Goal: Task Accomplishment & Management: Use online tool/utility

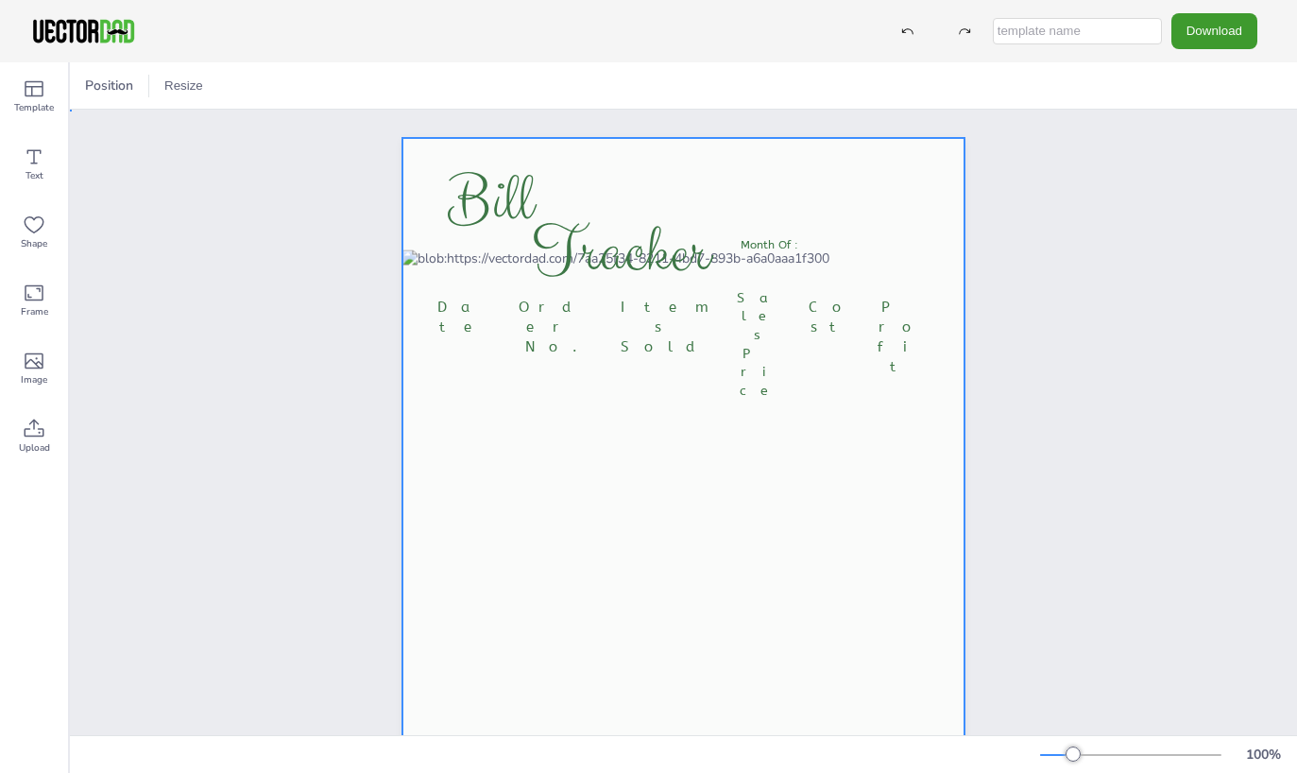
click at [807, 235] on div at bounding box center [684, 536] width 562 height 796
click at [816, 240] on div at bounding box center [684, 536] width 562 height 796
click at [458, 307] on span "Date" at bounding box center [465, 317] width 54 height 37
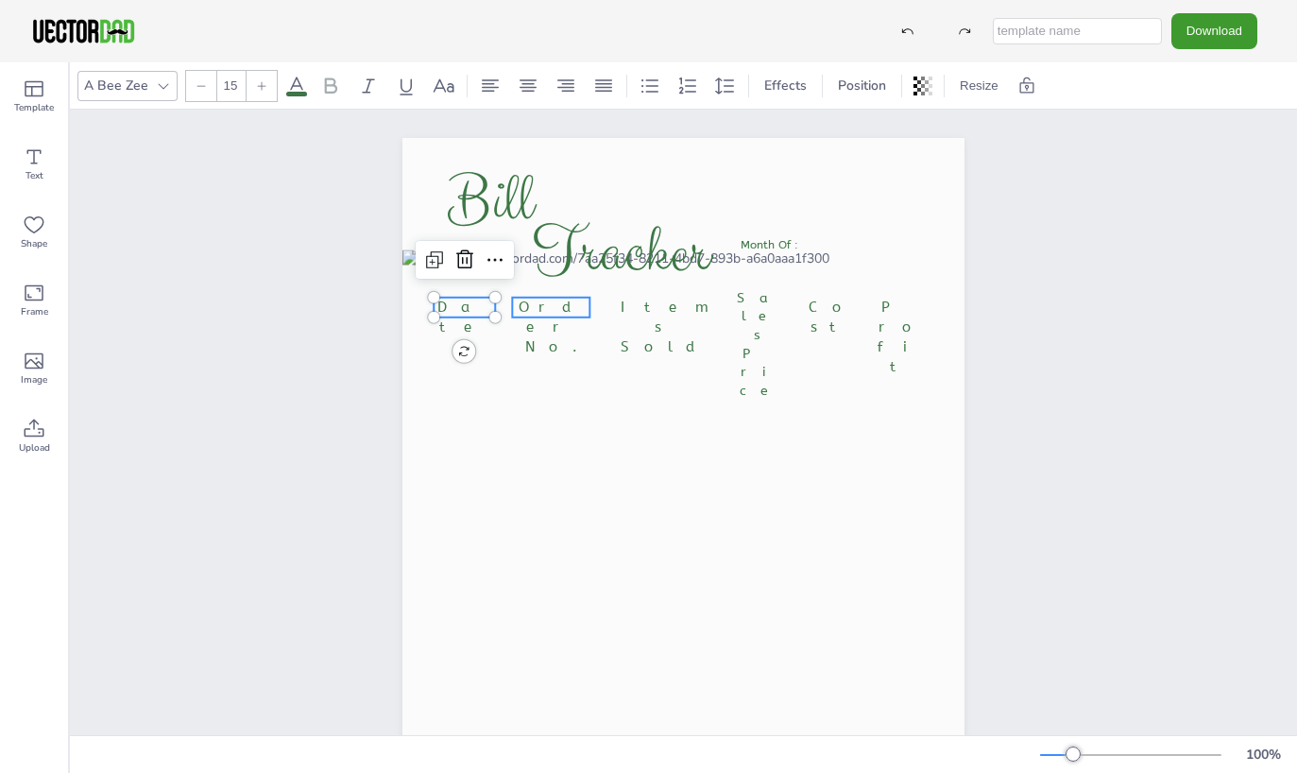
type input "15"
click at [526, 313] on span "Order No." at bounding box center [551, 327] width 65 height 57
click at [540, 312] on span "Order No." at bounding box center [551, 327] width 65 height 57
click at [540, 311] on span "Order No." at bounding box center [551, 327] width 65 height 57
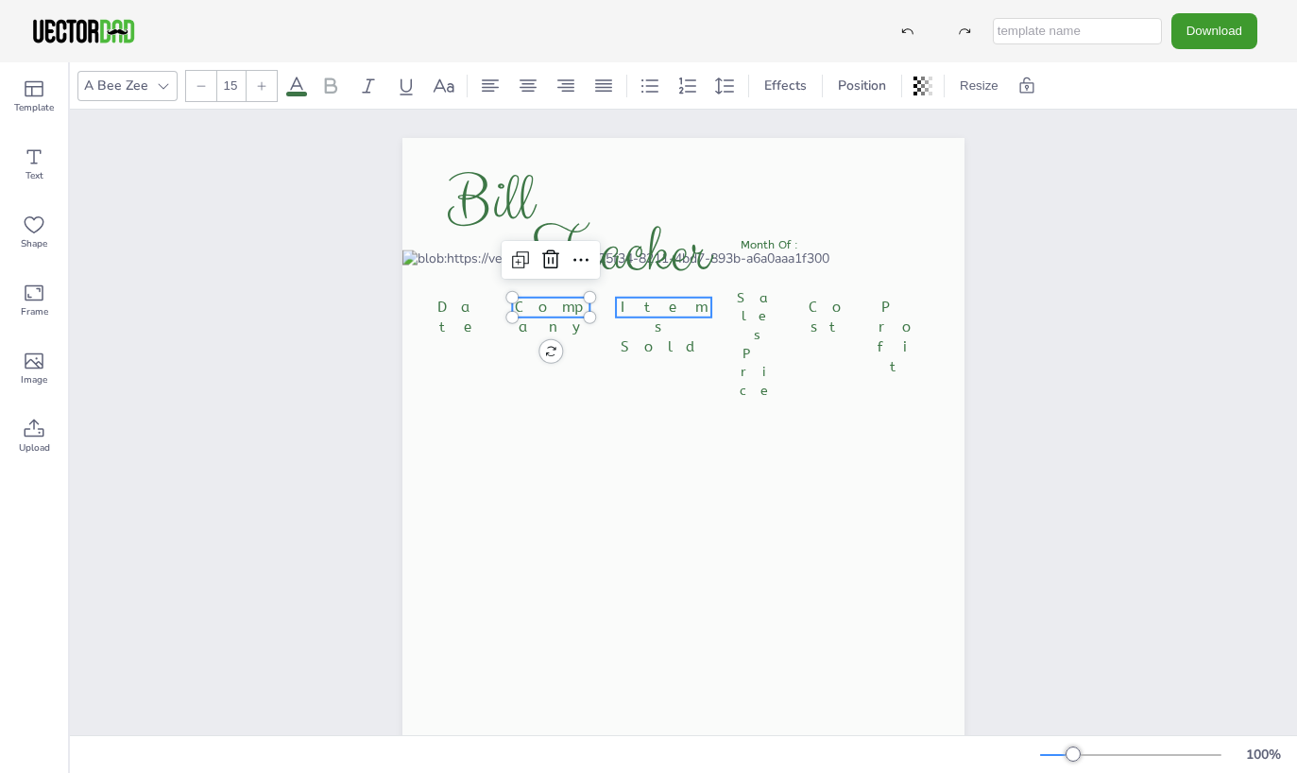
type input "15"
click at [675, 305] on span "Items Sold" at bounding box center [664, 327] width 87 height 57
click at [691, 306] on span "Items Sold" at bounding box center [664, 330] width 87 height 57
click at [686, 309] on span "Items Sold" at bounding box center [664, 330] width 87 height 57
click at [684, 311] on span "Items Sold" at bounding box center [664, 330] width 87 height 57
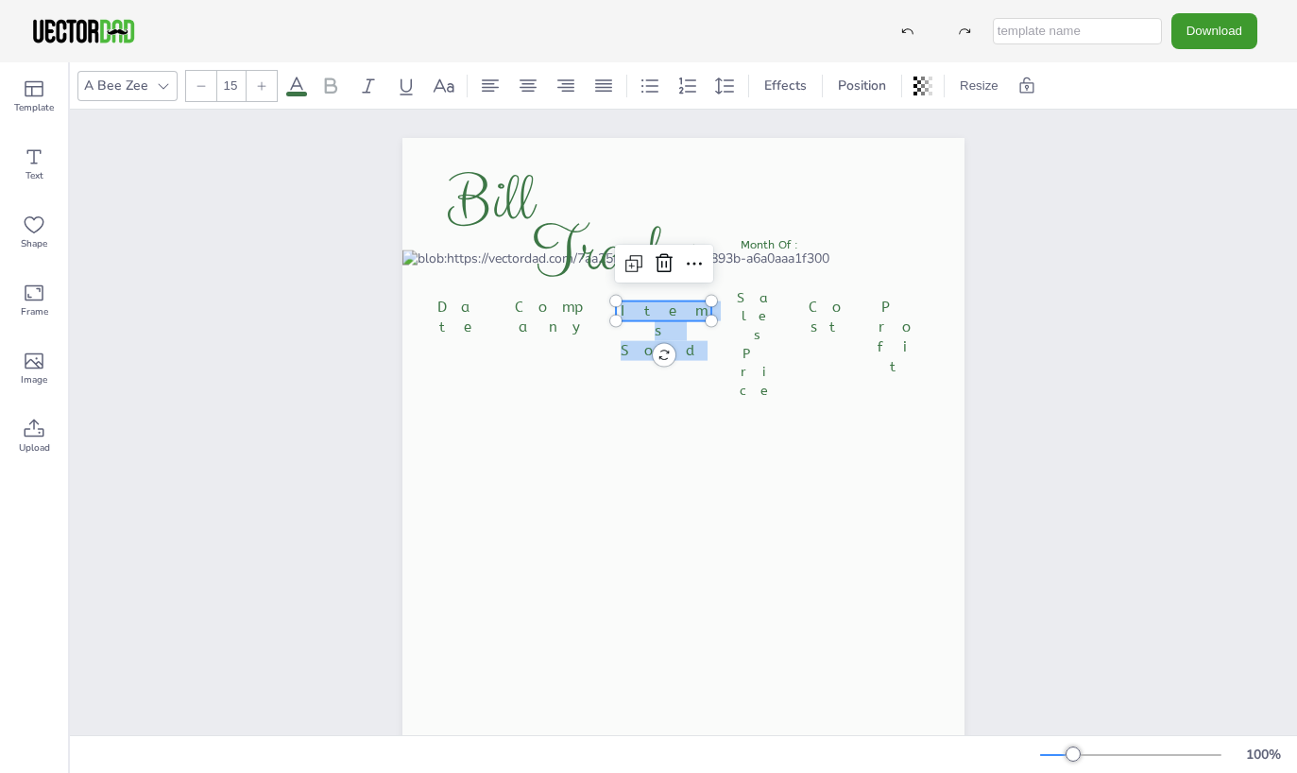
click at [684, 311] on span "Items Sold" at bounding box center [664, 330] width 87 height 57
type input "14"
click at [747, 309] on div "Sales Price" at bounding box center [762, 345] width 53 height 112
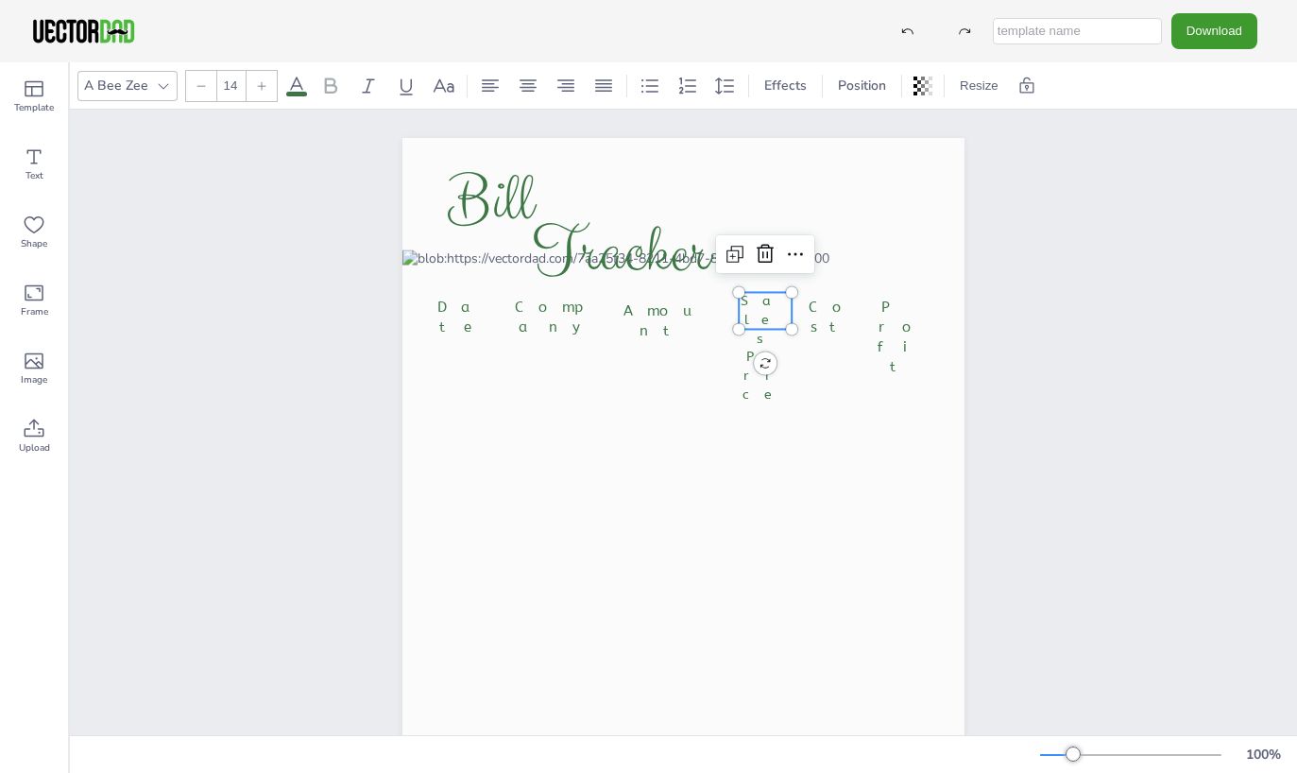
click at [747, 309] on span "Sales" at bounding box center [766, 319] width 50 height 53
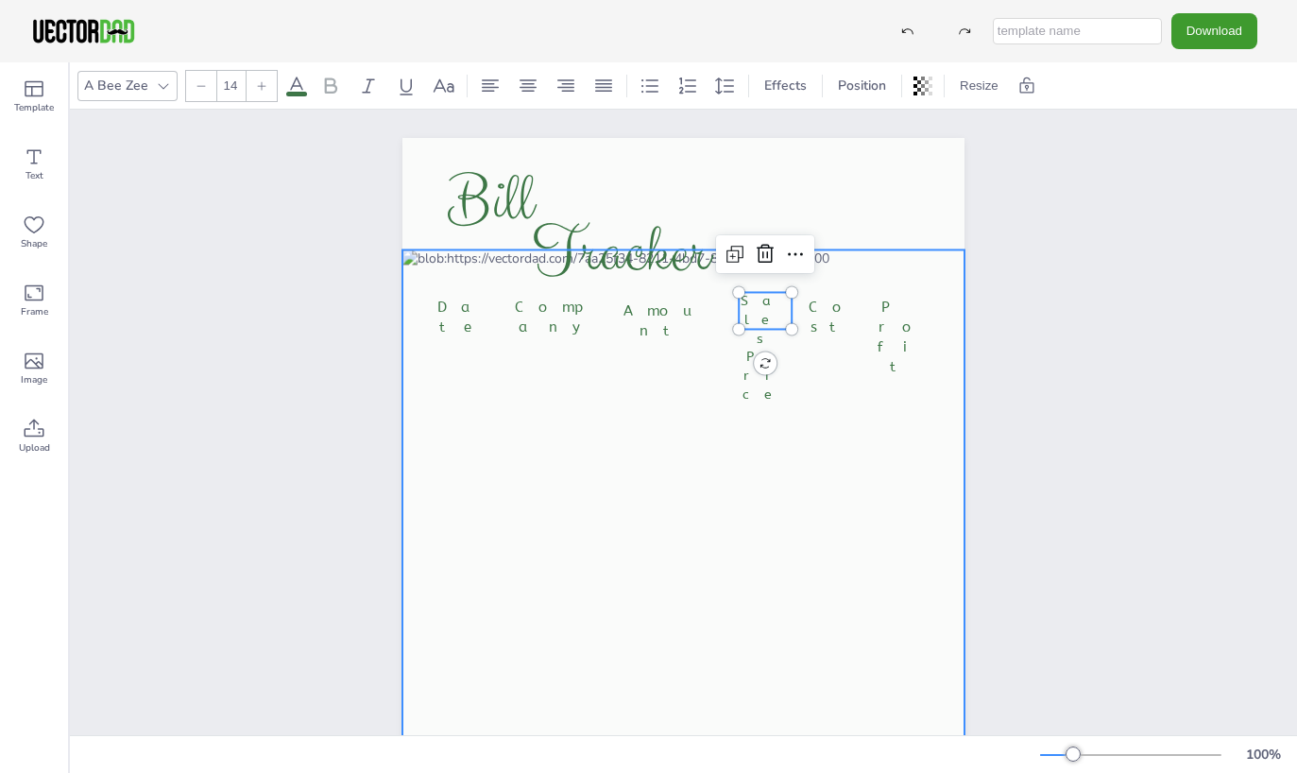
click at [748, 384] on div at bounding box center [684, 593] width 562 height 688
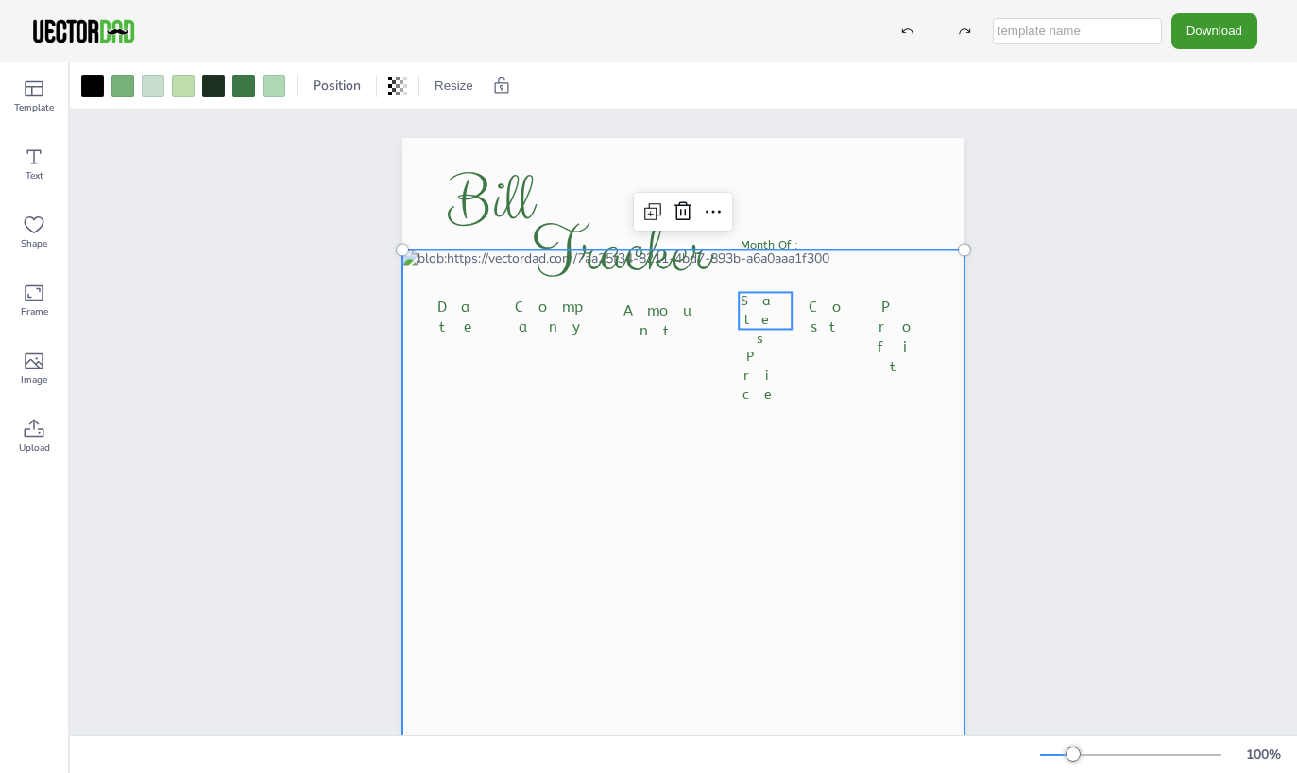
click at [753, 349] on span "Price" at bounding box center [766, 375] width 46 height 53
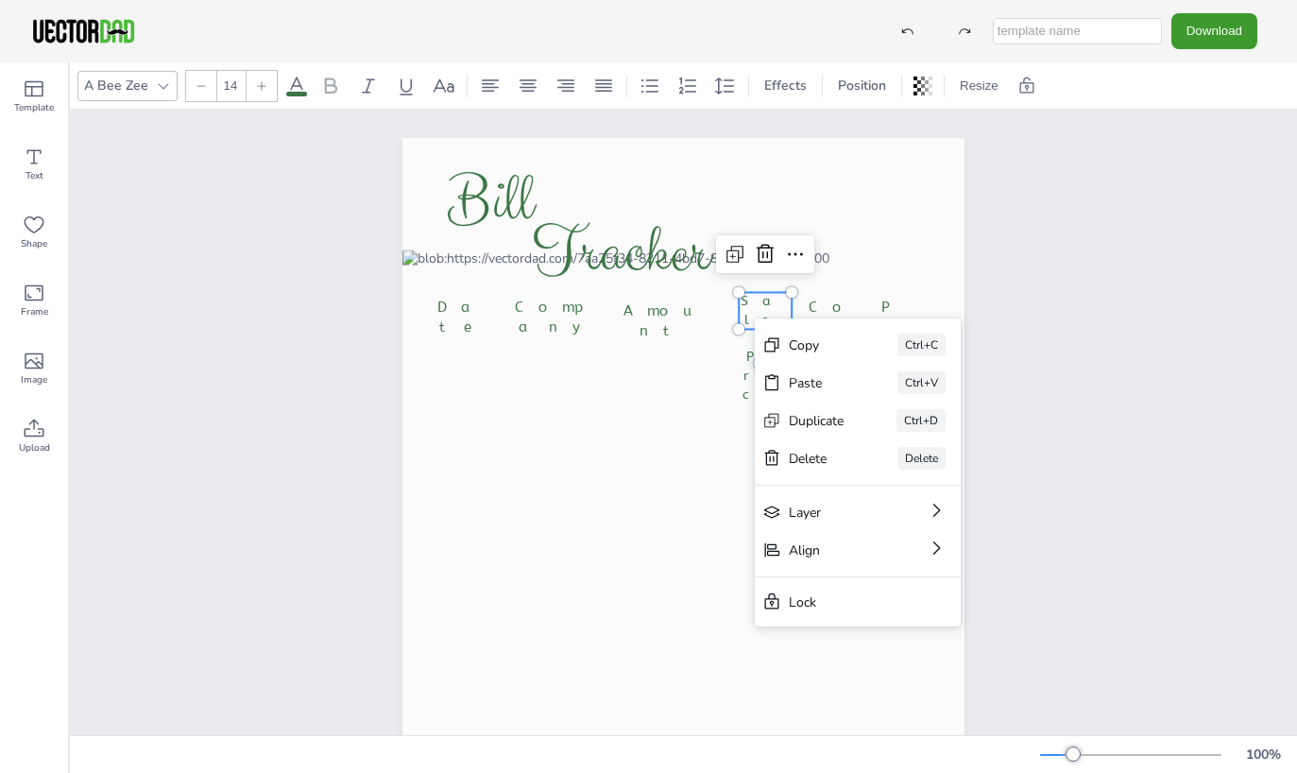
click at [758, 349] on span "Price" at bounding box center [766, 375] width 46 height 53
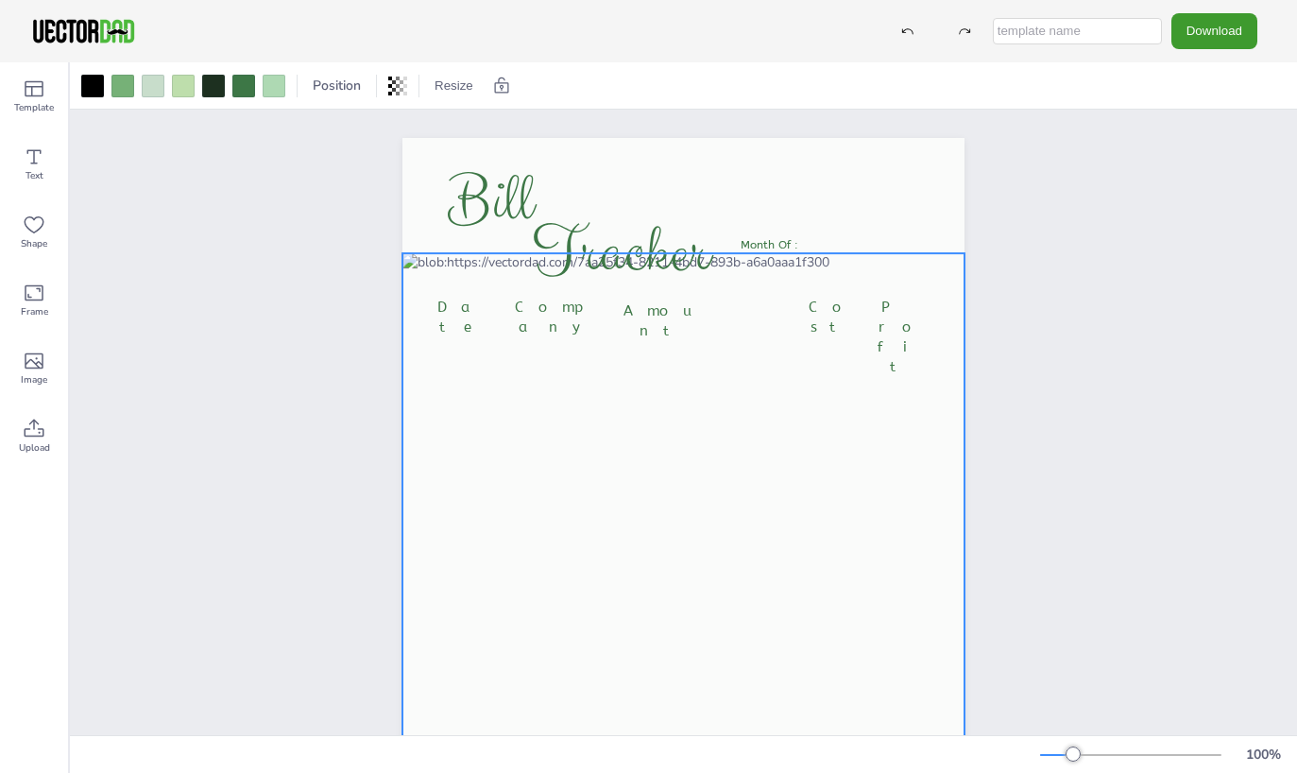
click at [758, 318] on div at bounding box center [684, 597] width 562 height 688
click at [758, 400] on div at bounding box center [684, 597] width 562 height 688
click at [777, 318] on div at bounding box center [684, 597] width 562 height 688
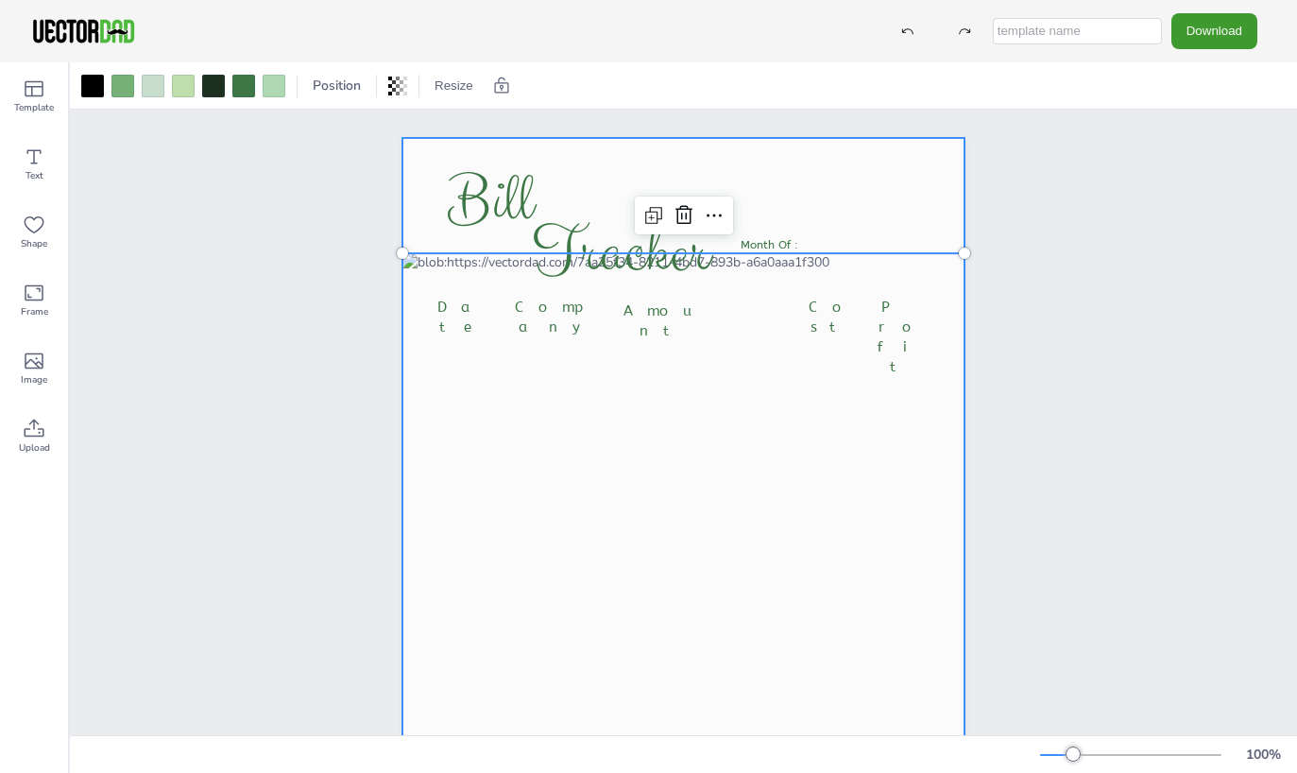
click at [800, 202] on div at bounding box center [684, 536] width 562 height 796
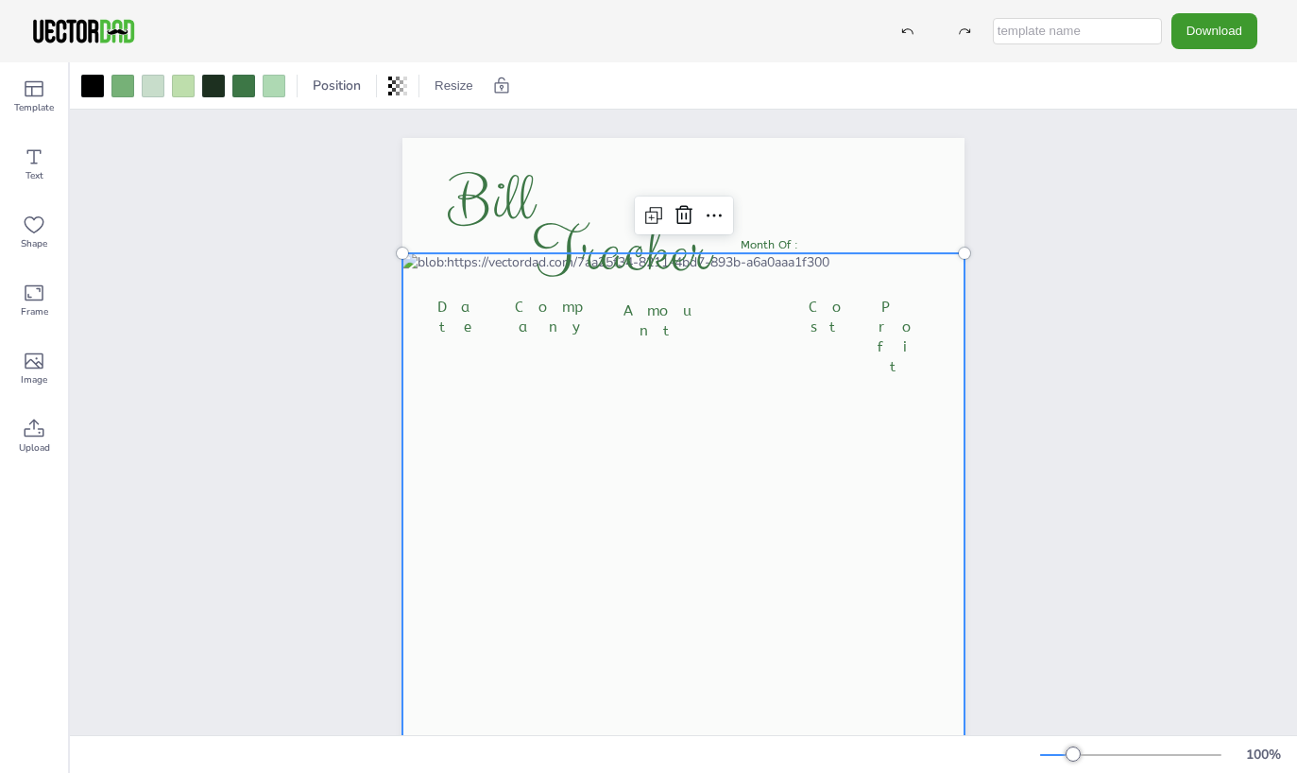
click at [758, 306] on div at bounding box center [684, 597] width 562 height 688
click at [755, 312] on div at bounding box center [684, 597] width 562 height 688
click at [743, 315] on div at bounding box center [684, 597] width 562 height 688
click at [750, 322] on div at bounding box center [684, 597] width 562 height 688
click at [797, 287] on div at bounding box center [684, 597] width 562 height 688
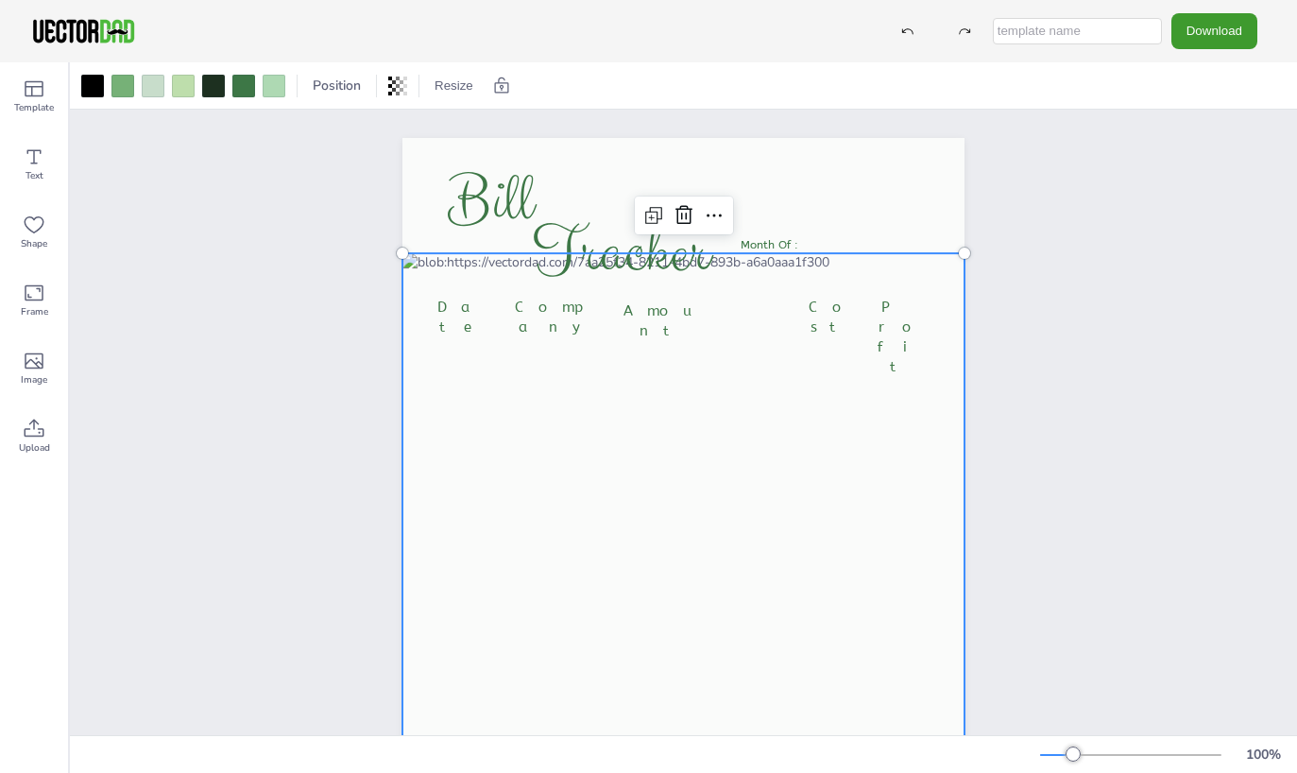
click at [743, 299] on div at bounding box center [684, 597] width 562 height 688
click at [724, 350] on div at bounding box center [684, 597] width 562 height 688
click at [719, 356] on div at bounding box center [684, 597] width 562 height 688
click at [717, 358] on div at bounding box center [684, 597] width 562 height 688
drag, startPoint x: 571, startPoint y: 330, endPoint x: 633, endPoint y: 318, distance: 63.4
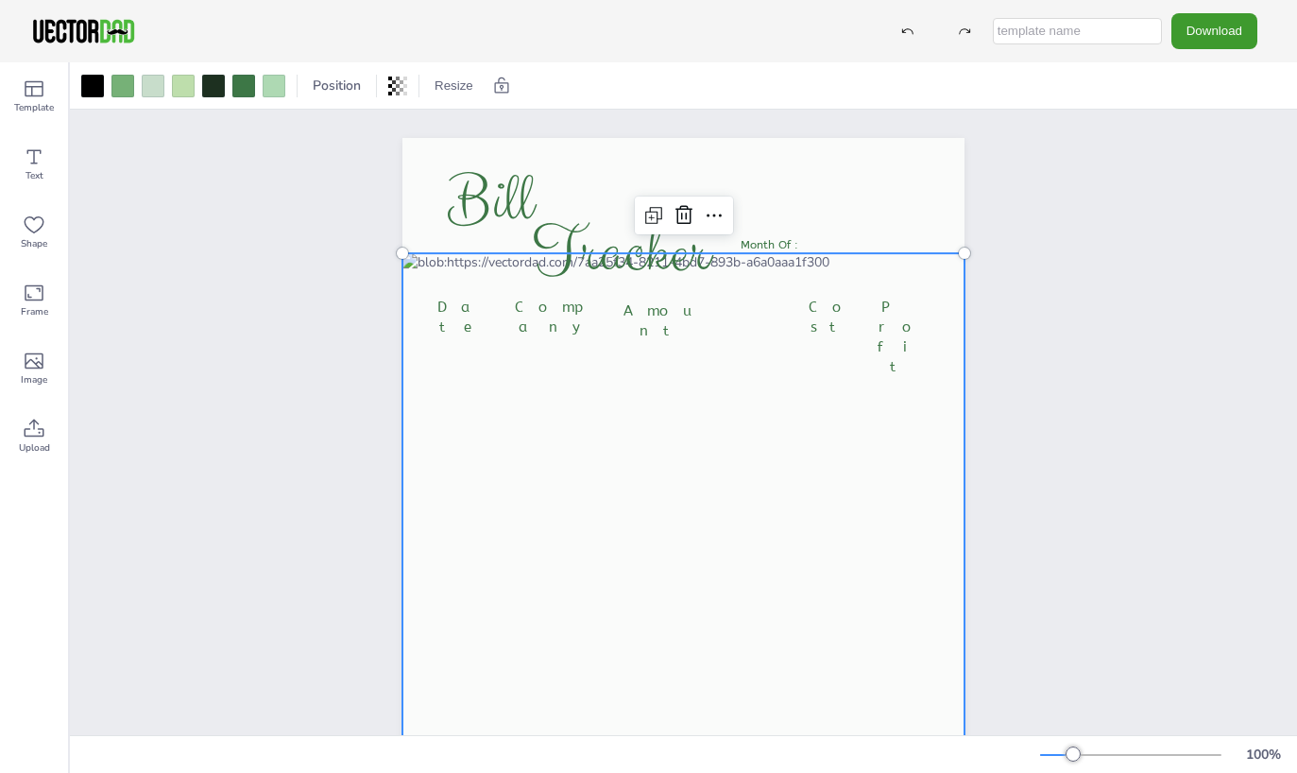
click at [572, 330] on div at bounding box center [684, 597] width 562 height 688
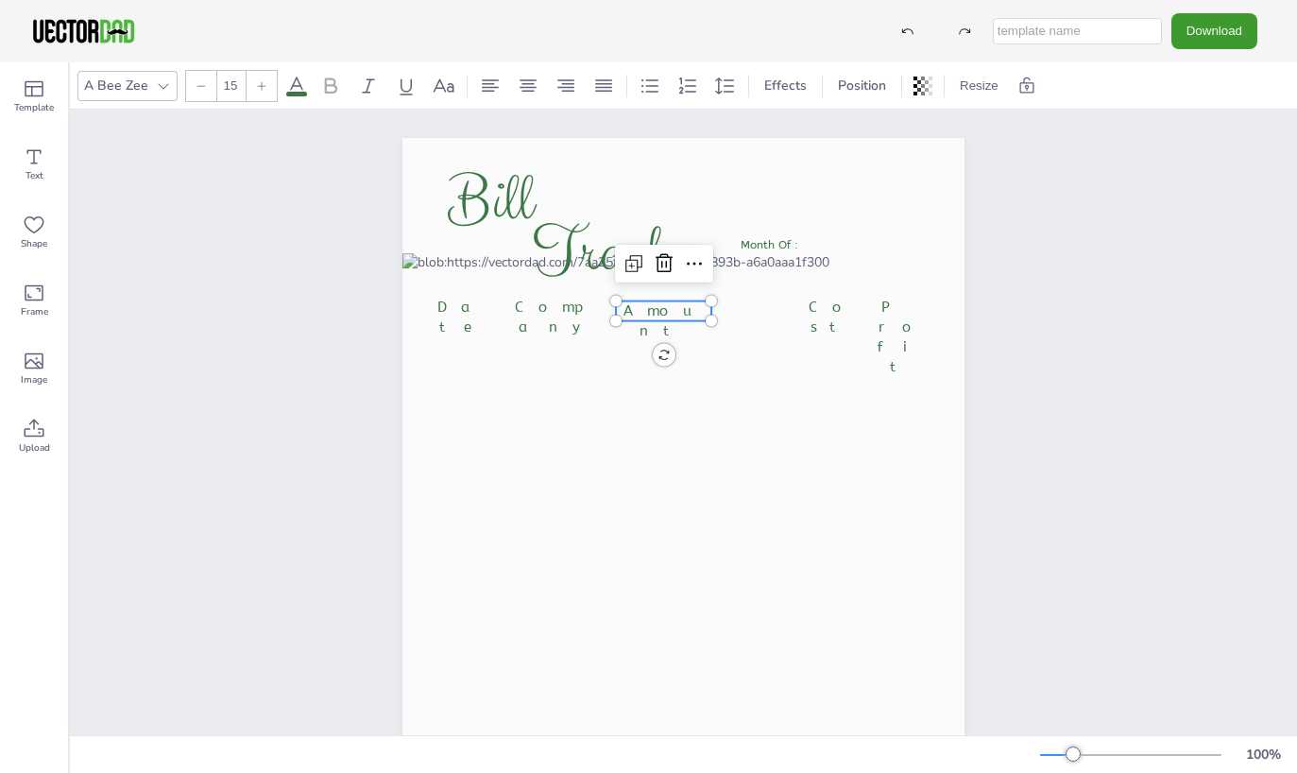
click at [698, 301] on p "Amount" at bounding box center [663, 321] width 95 height 40
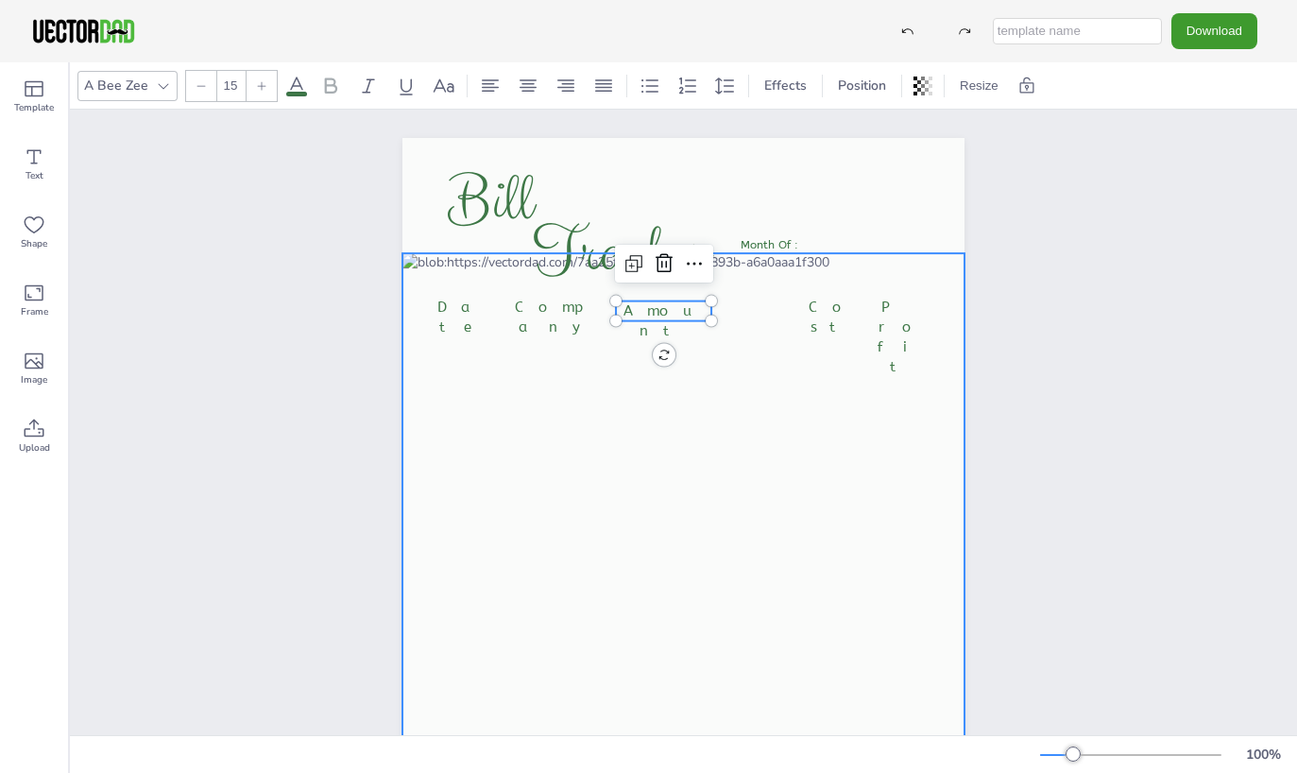
click at [713, 357] on div at bounding box center [684, 597] width 562 height 688
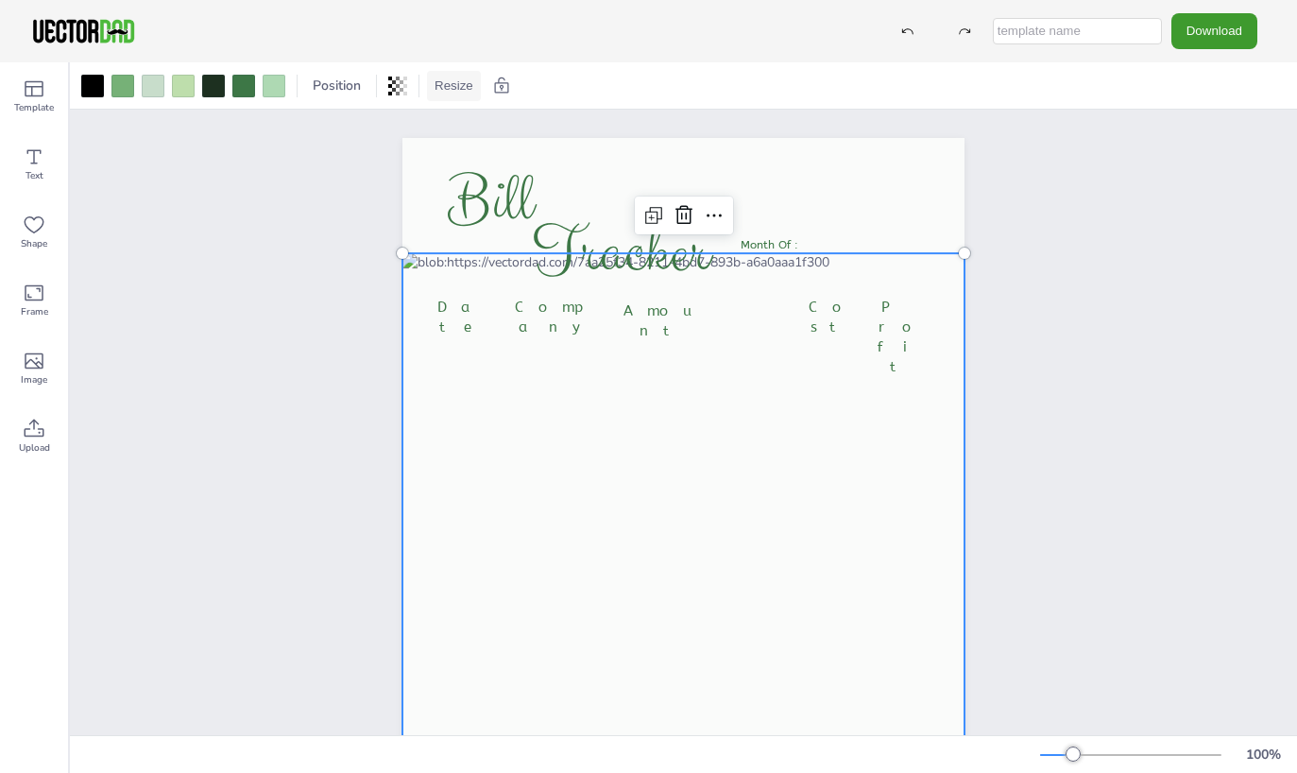
click at [441, 91] on button "Resize" at bounding box center [454, 86] width 54 height 30
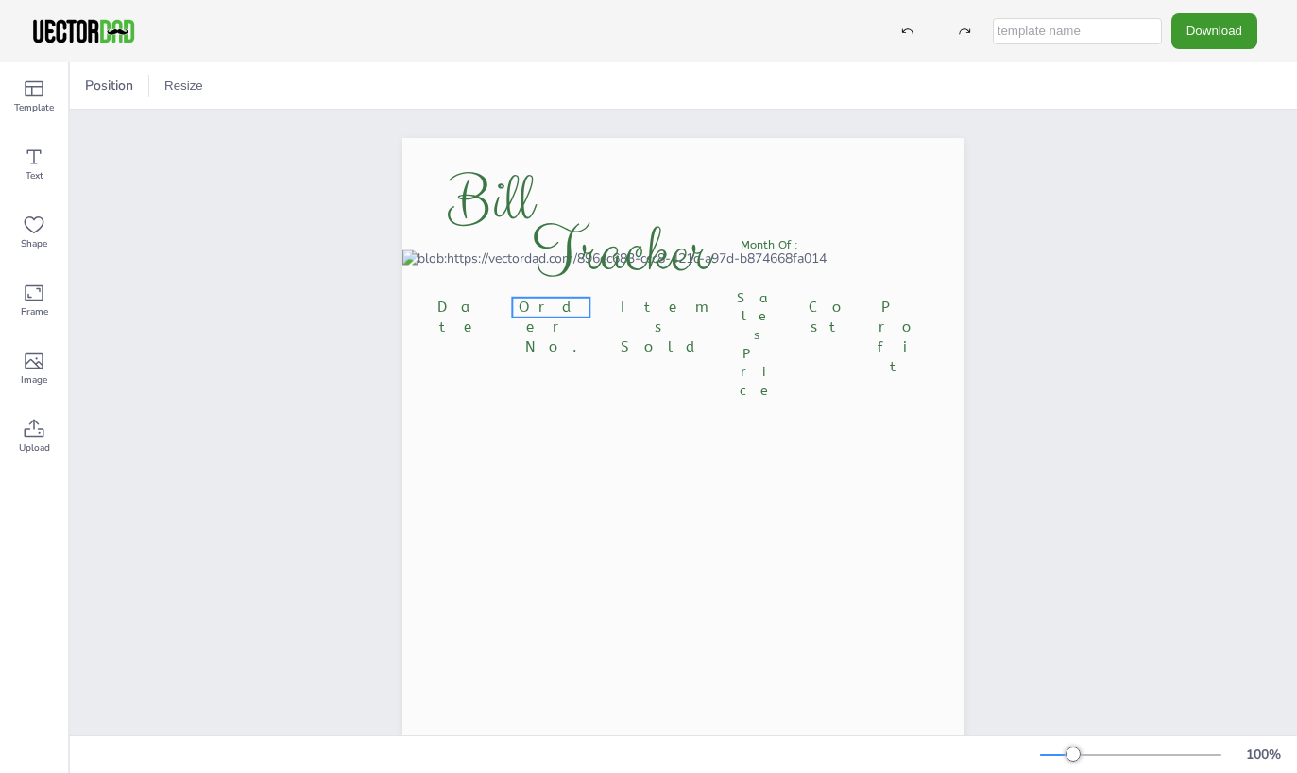
click at [567, 309] on span "Order No." at bounding box center [551, 327] width 65 height 57
click at [571, 311] on span "Order No." at bounding box center [551, 327] width 65 height 57
click at [574, 306] on span "Order No." at bounding box center [551, 327] width 65 height 57
click at [561, 308] on span "Order No." at bounding box center [551, 327] width 65 height 57
click at [564, 307] on span "Order No." at bounding box center [551, 327] width 65 height 57
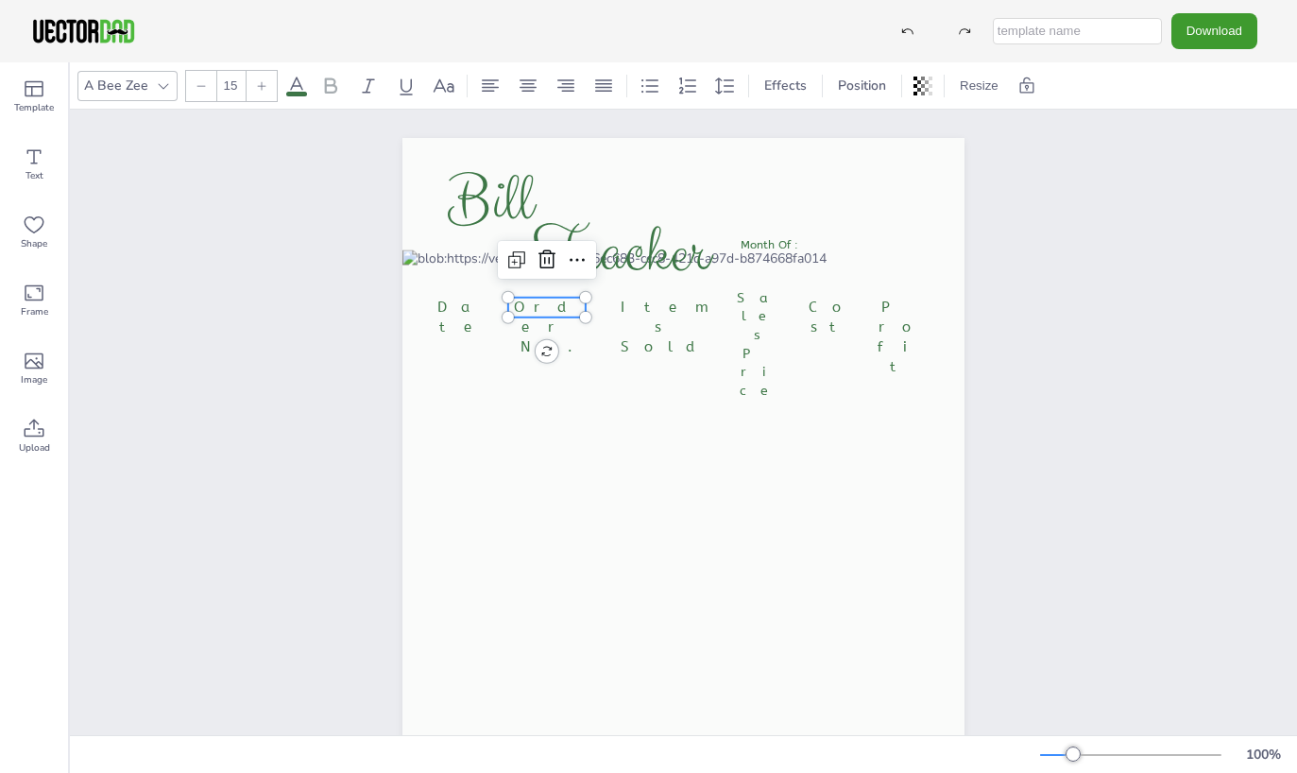
click at [564, 306] on span "Order No." at bounding box center [546, 327] width 65 height 57
type input "15"
click at [664, 304] on span "Items Sold" at bounding box center [664, 327] width 87 height 57
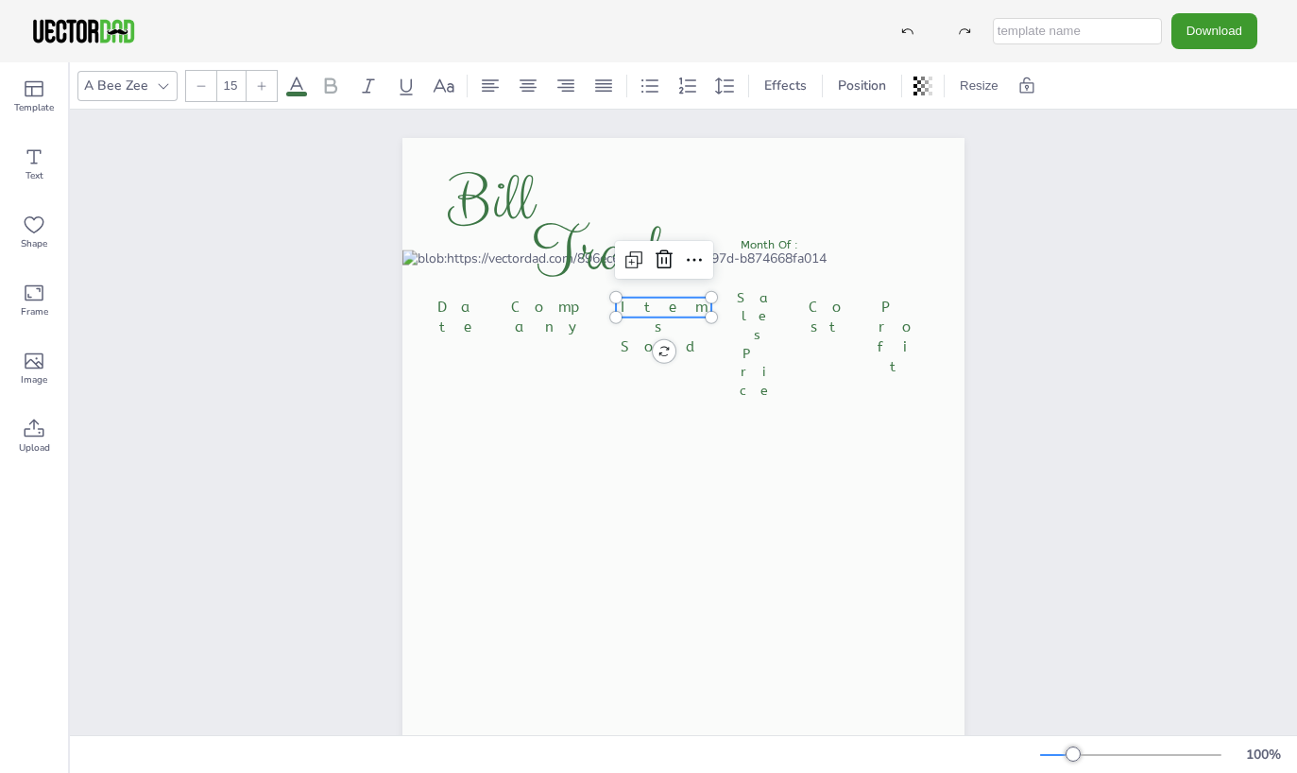
click at [692, 311] on span "Items Sold" at bounding box center [664, 327] width 87 height 57
click at [690, 302] on span "Items Sold" at bounding box center [664, 327] width 87 height 57
click at [688, 306] on span "Items Sold" at bounding box center [664, 327] width 87 height 57
click at [691, 307] on span "Items Sold" at bounding box center [664, 327] width 87 height 57
click at [686, 313] on span "Items Sold" at bounding box center [664, 327] width 87 height 57
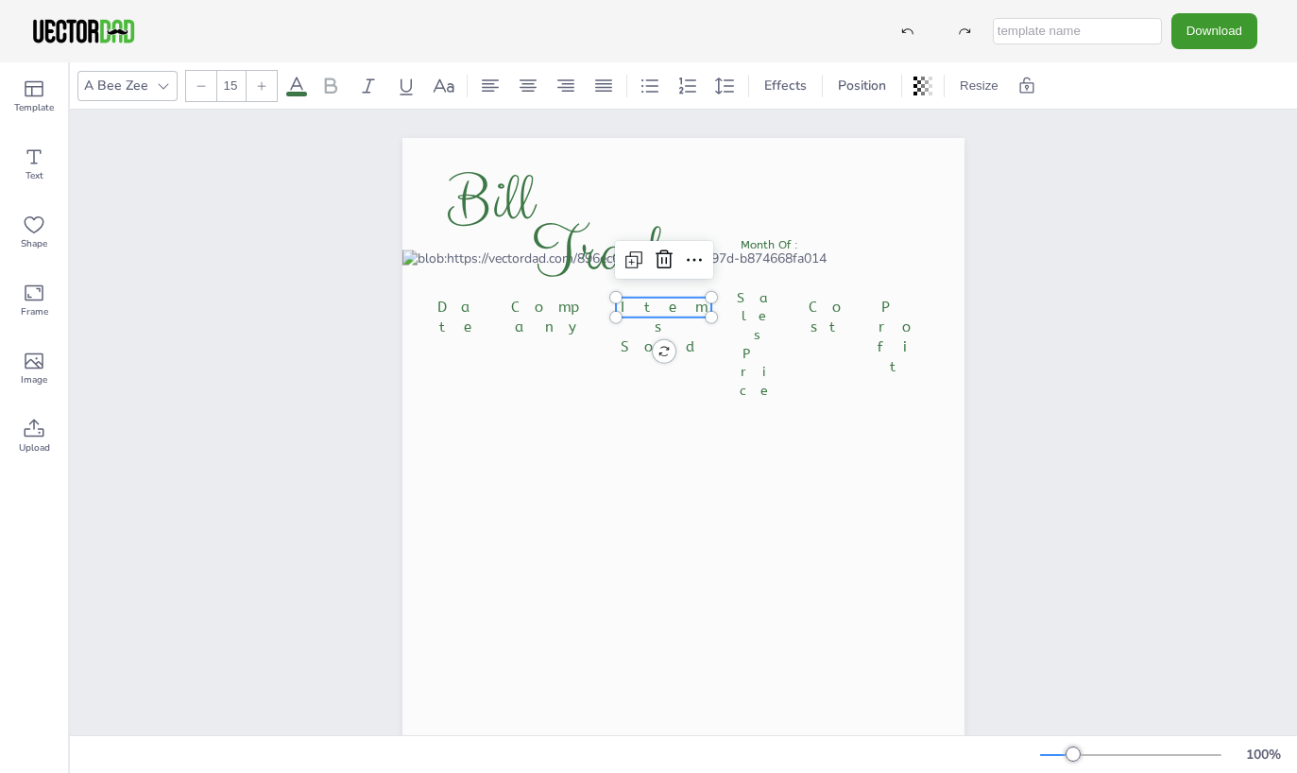
click at [695, 302] on p "Items Sold" at bounding box center [663, 328] width 95 height 60
click at [690, 303] on span "Items Sold" at bounding box center [664, 327] width 87 height 57
click at [693, 315] on p "Items Sold" at bounding box center [662, 331] width 95 height 60
click at [686, 308] on span "Items Sold" at bounding box center [663, 330] width 87 height 57
click at [674, 303] on span "Items Sold" at bounding box center [663, 327] width 87 height 57
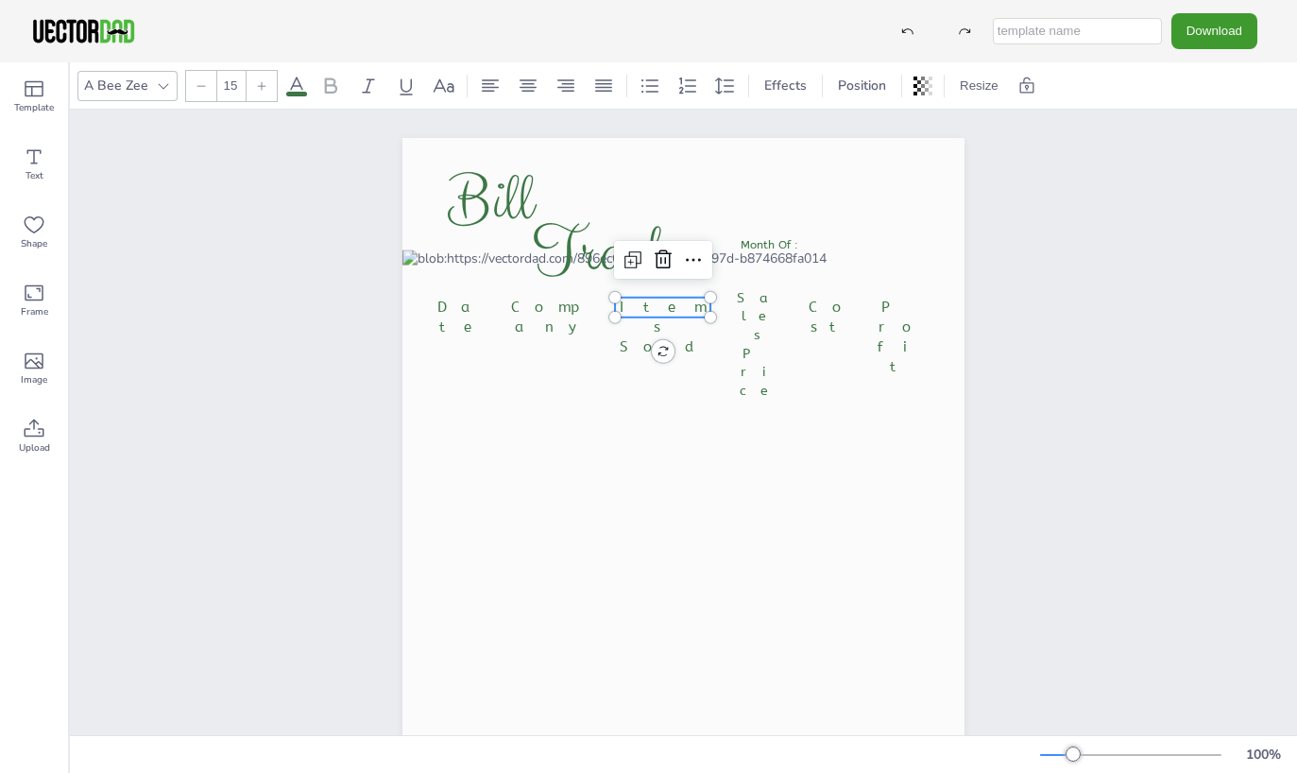
click at [680, 305] on span "Items Sold" at bounding box center [663, 327] width 87 height 57
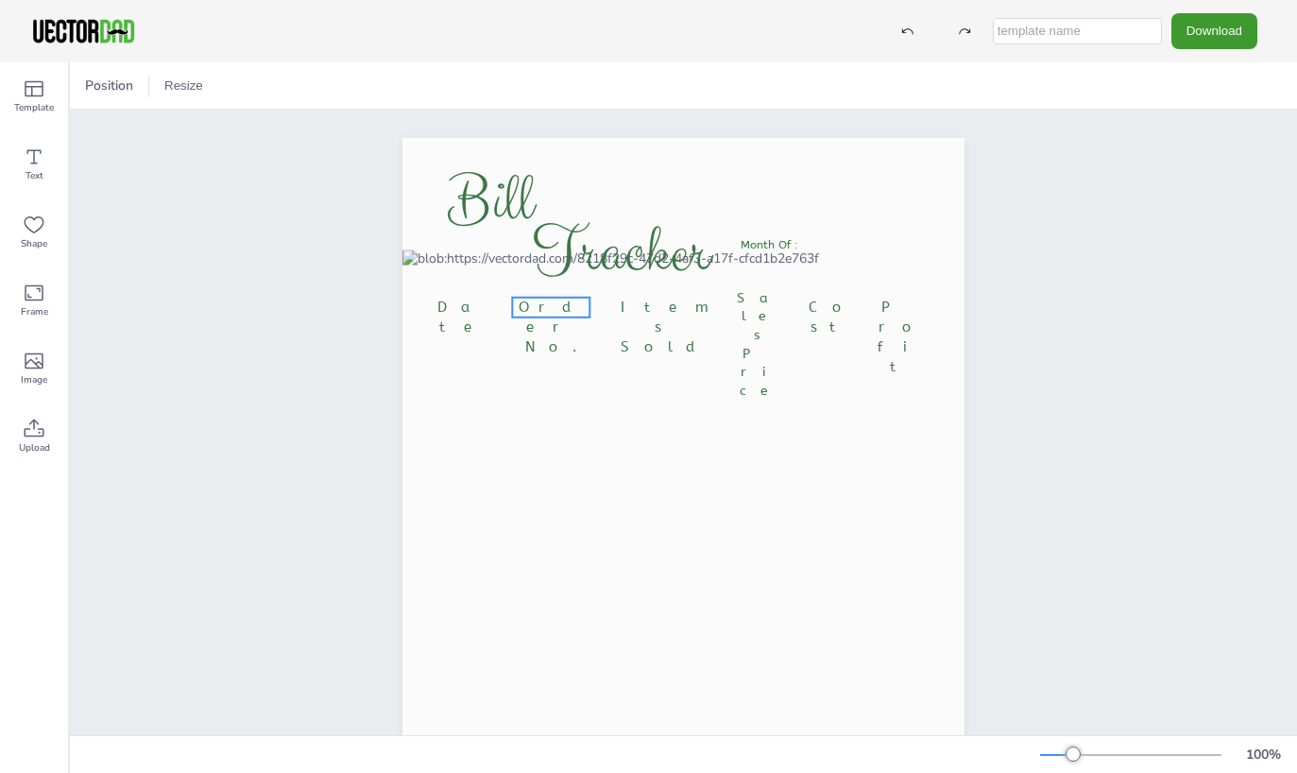
click at [531, 302] on span "Order No." at bounding box center [551, 327] width 65 height 57
click at [571, 308] on span "Order No." at bounding box center [551, 327] width 65 height 57
click at [574, 308] on span "Order No." at bounding box center [551, 327] width 65 height 57
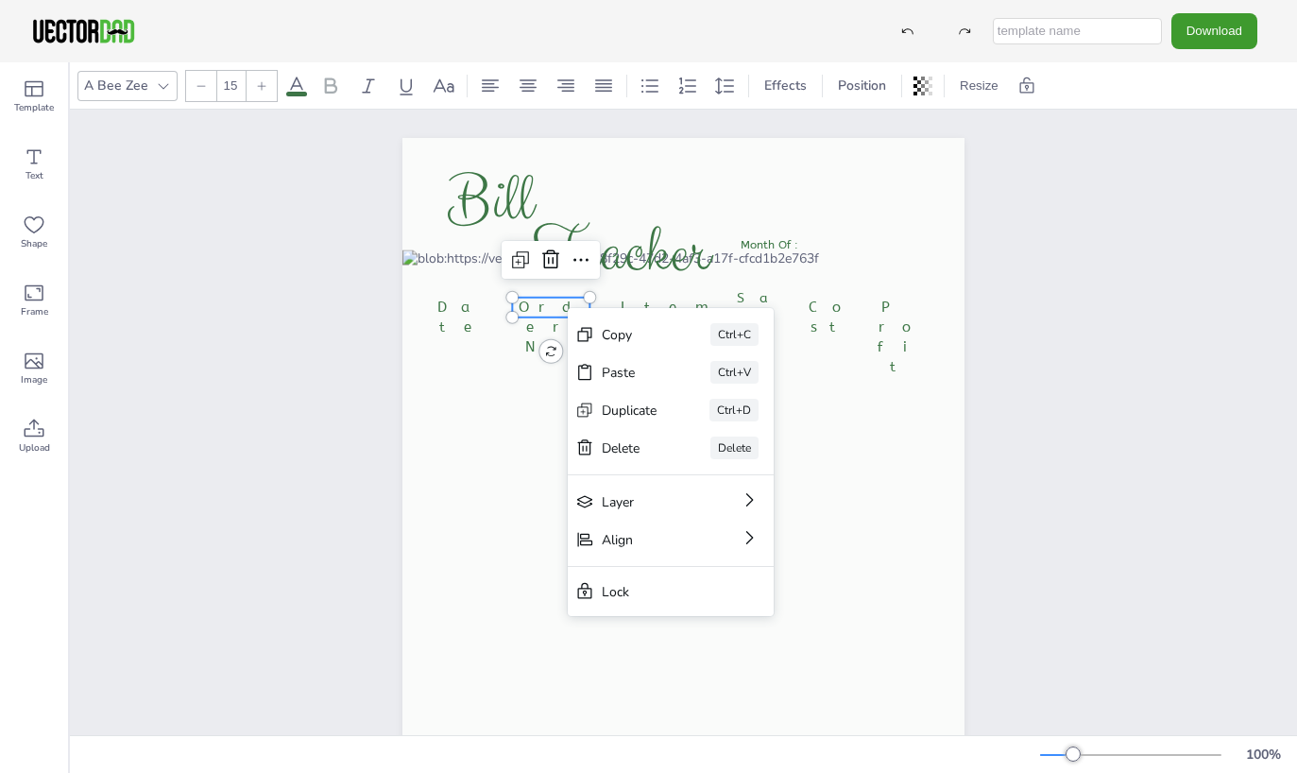
click at [556, 304] on span "Order No." at bounding box center [551, 327] width 65 height 57
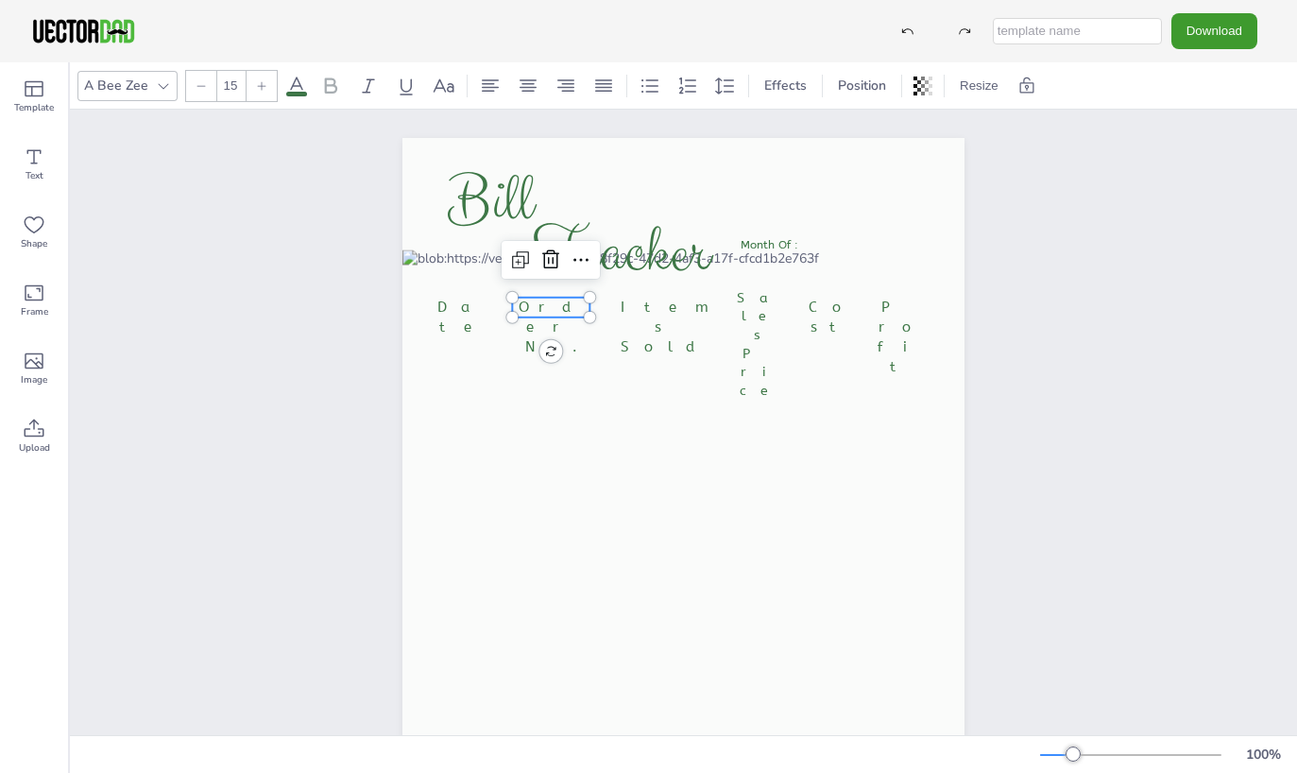
click at [569, 305] on span "Order No." at bounding box center [551, 327] width 65 height 57
click at [624, 305] on span "Items Sold" at bounding box center [664, 327] width 87 height 57
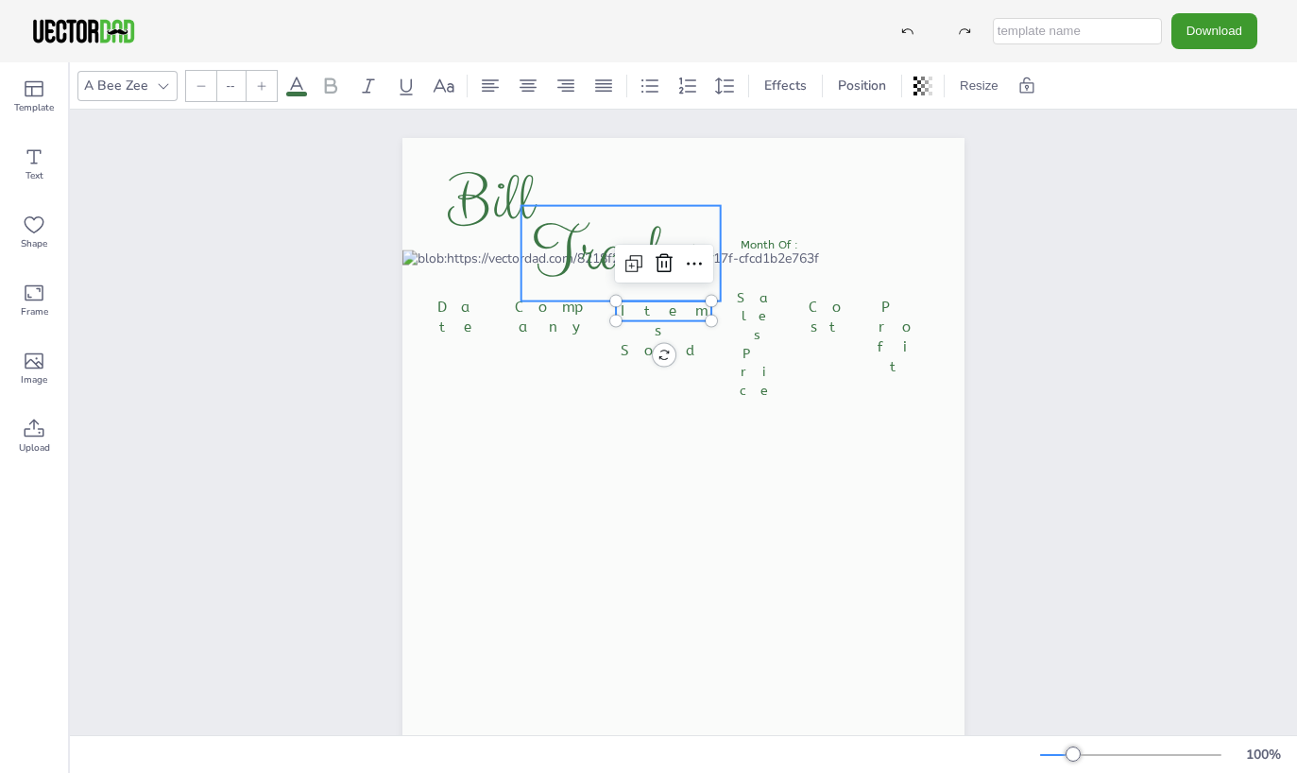
type input "72"
click at [645, 295] on span "Tracker" at bounding box center [621, 253] width 178 height 90
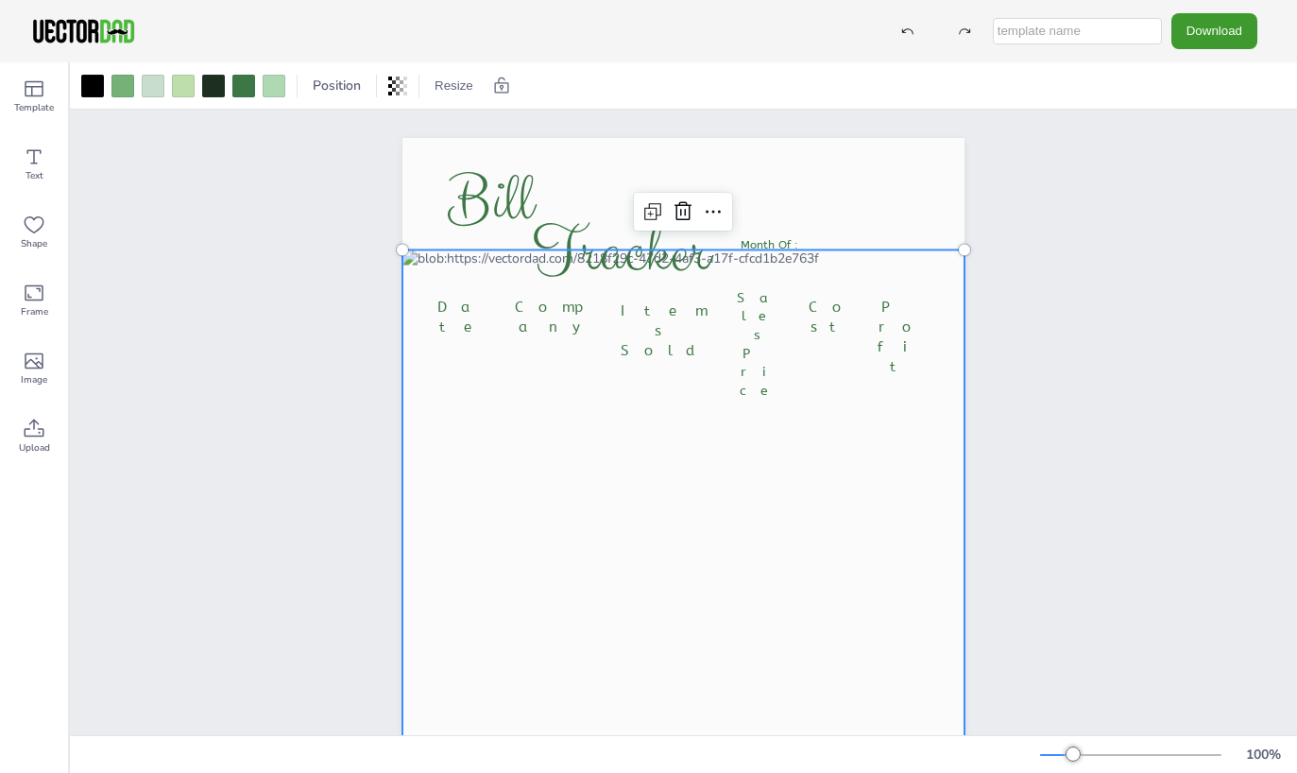
click at [650, 380] on div at bounding box center [684, 593] width 562 height 688
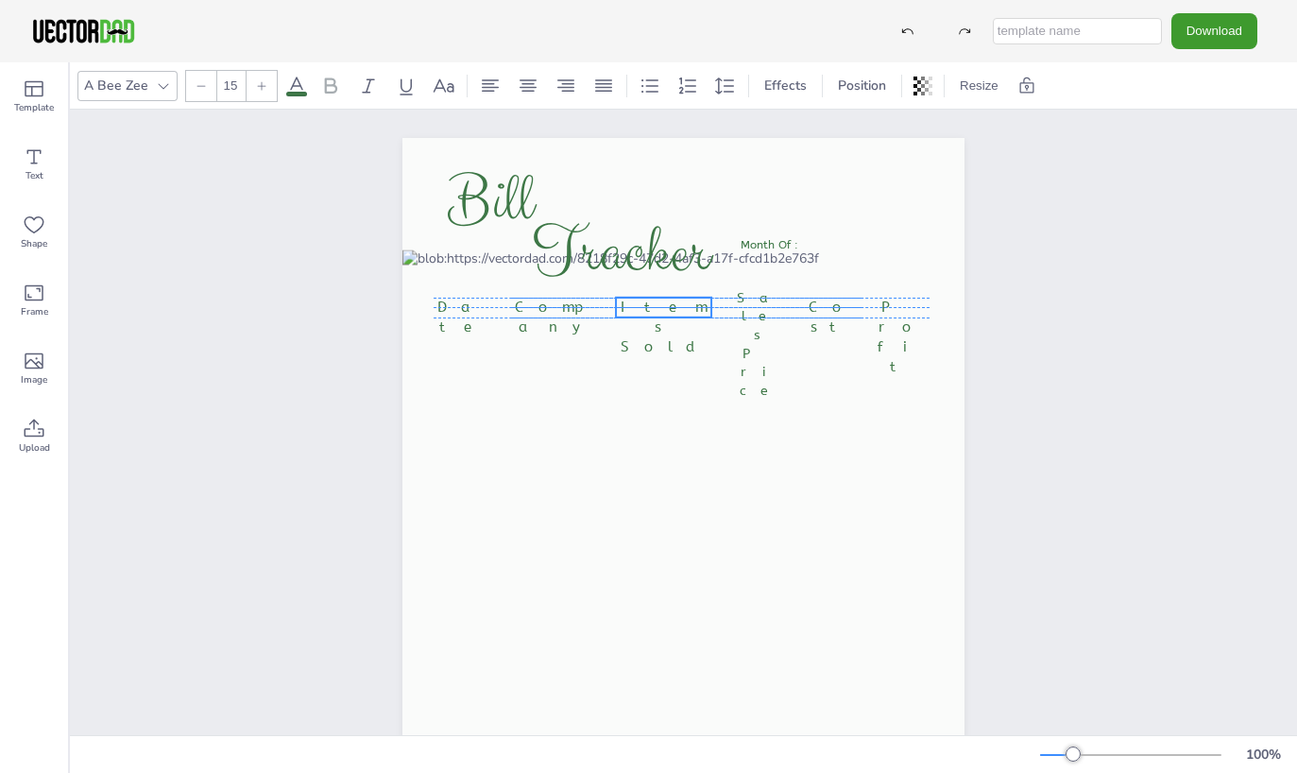
click at [660, 308] on span "Items Sold" at bounding box center [664, 327] width 87 height 57
click at [692, 306] on span "Items Sold" at bounding box center [664, 327] width 87 height 57
click at [693, 306] on p "Items Sold" at bounding box center [663, 328] width 95 height 60
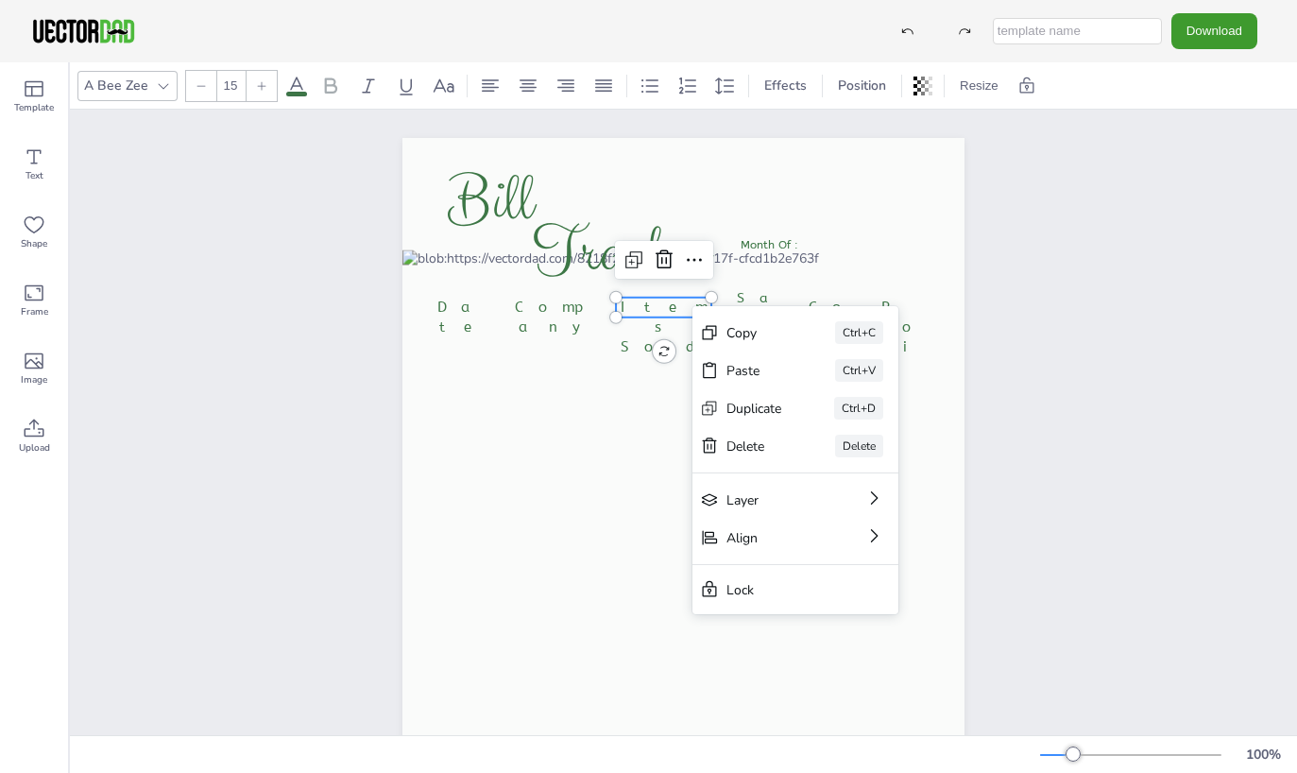
click at [678, 313] on span "Items Sold" at bounding box center [664, 327] width 87 height 57
click at [680, 308] on span "Items Sold" at bounding box center [664, 327] width 87 height 57
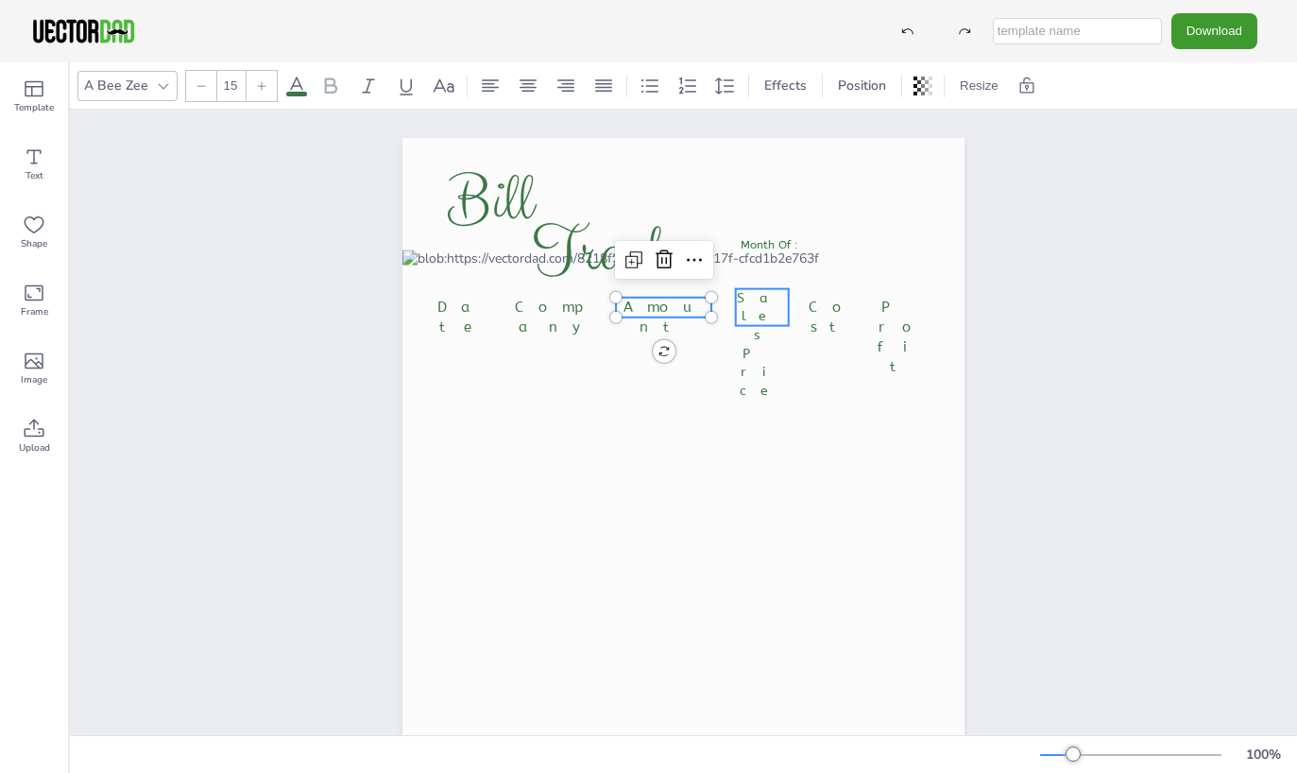
type input "14"
click at [773, 345] on p "Price" at bounding box center [762, 373] width 53 height 56
click at [770, 346] on span "Price" at bounding box center [763, 372] width 46 height 53
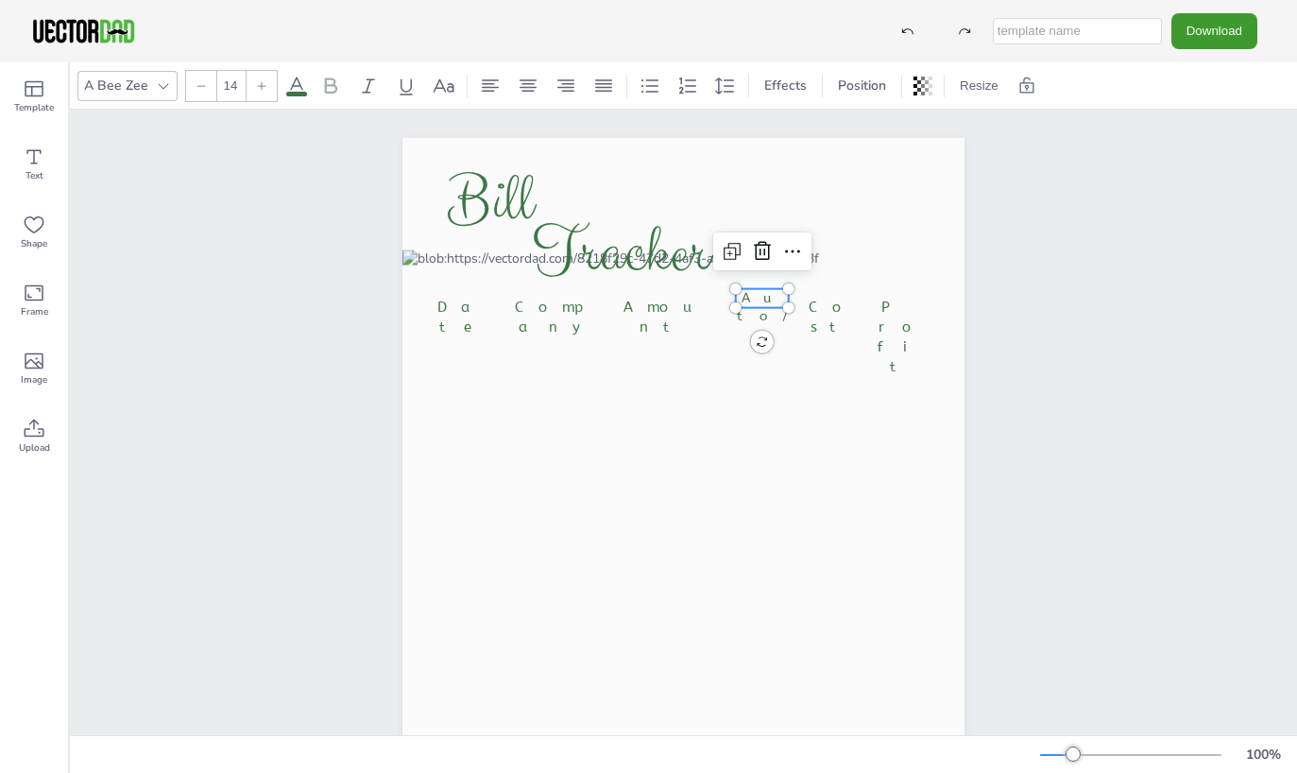
click at [753, 333] on div "Date Company Amount Auto/ Cost Profit Month Of : Bill Tracker Auto/" at bounding box center [684, 536] width 562 height 796
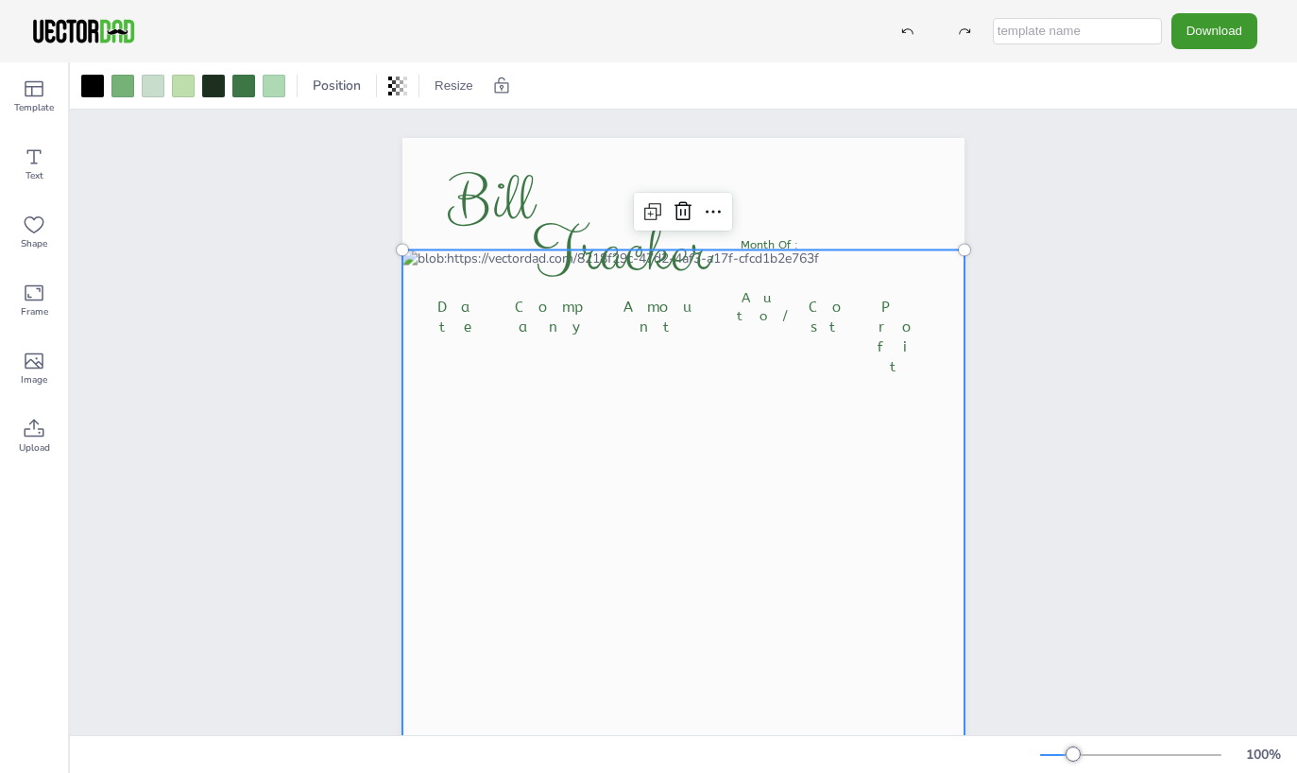
click at [754, 367] on div at bounding box center [684, 593] width 562 height 688
click at [756, 295] on span "Auto/" at bounding box center [762, 307] width 51 height 35
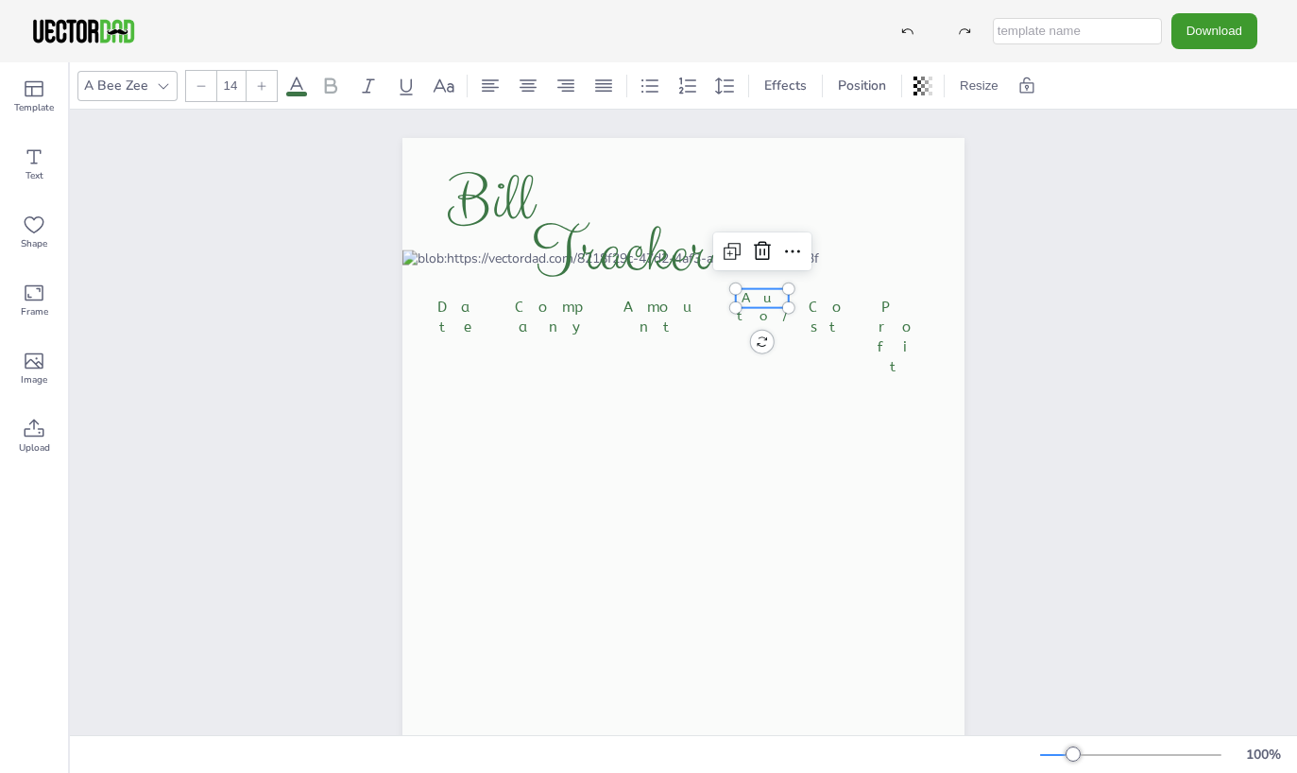
click at [757, 295] on span "Auto/" at bounding box center [762, 307] width 51 height 35
type input "15"
click at [822, 301] on span "Cost" at bounding box center [832, 317] width 47 height 37
click at [825, 314] on span "Cost" at bounding box center [829, 320] width 47 height 37
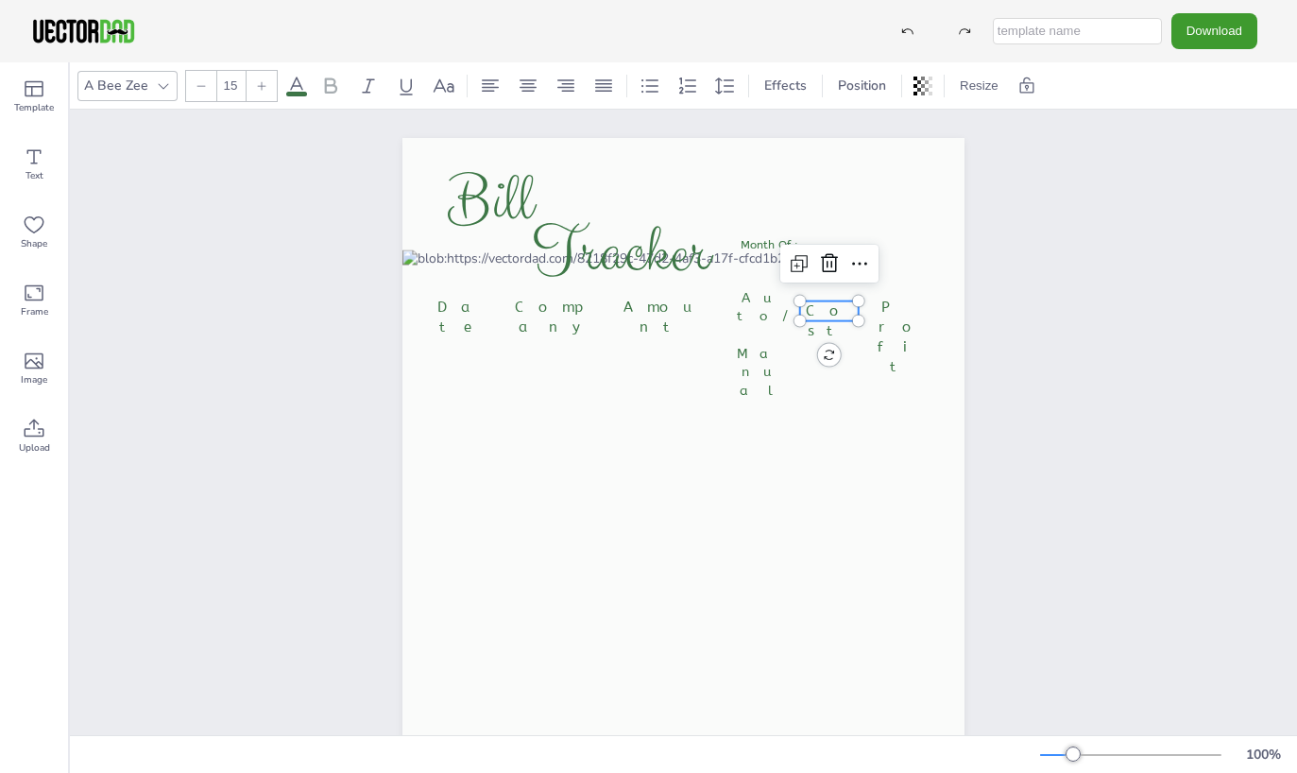
click at [827, 314] on span "Cost" at bounding box center [829, 320] width 47 height 37
click at [828, 314] on span "Cost" at bounding box center [829, 320] width 47 height 37
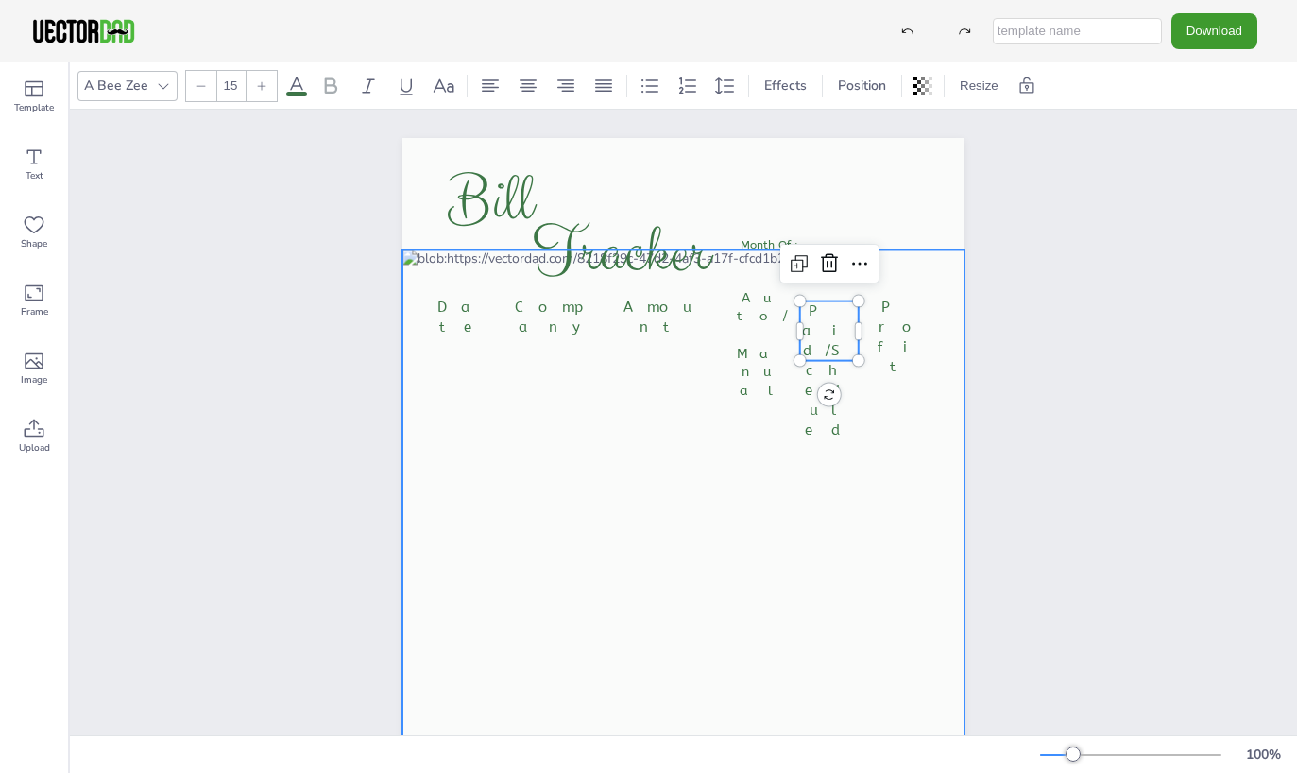
click at [801, 400] on div at bounding box center [684, 593] width 562 height 688
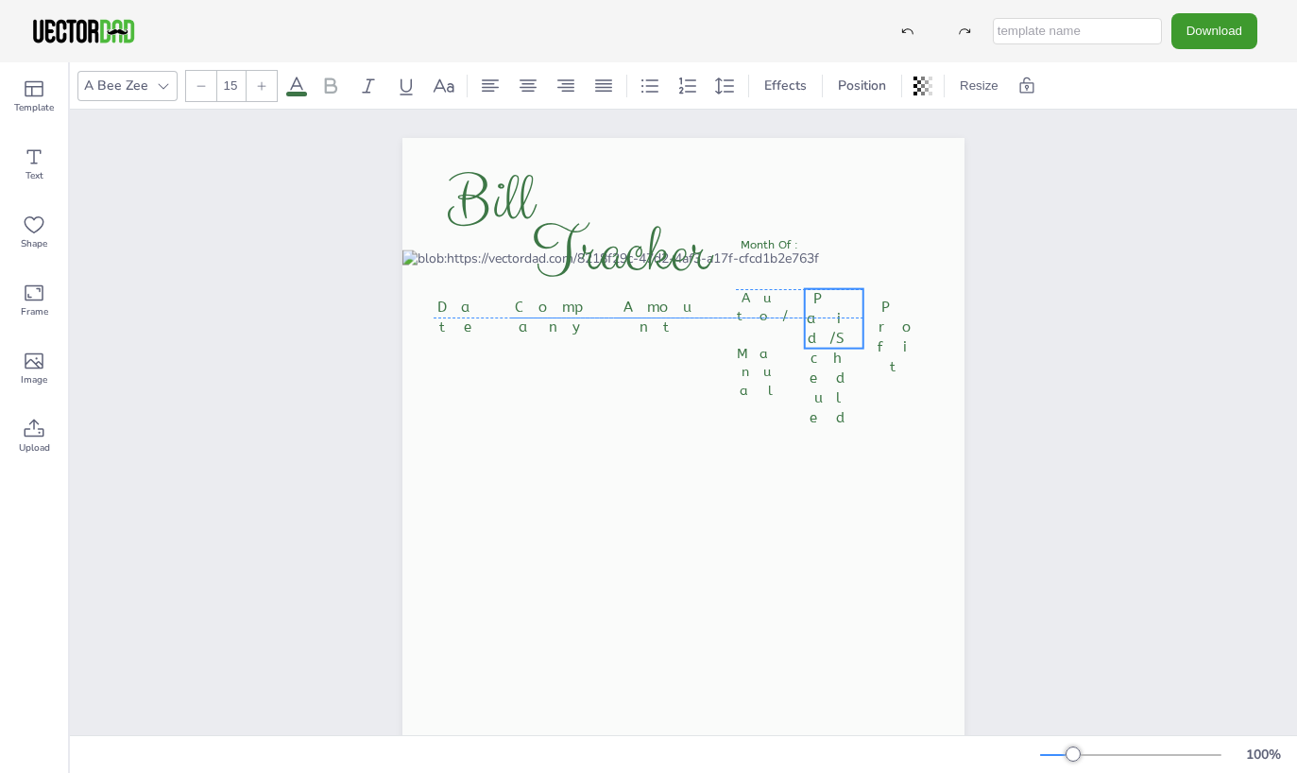
drag, startPoint x: 816, startPoint y: 324, endPoint x: 820, endPoint y: 314, distance: 11.4
click at [820, 314] on span "Paid/Scheduled" at bounding box center [834, 358] width 54 height 136
click at [840, 301] on span "Paid/Scheduled" at bounding box center [834, 358] width 54 height 136
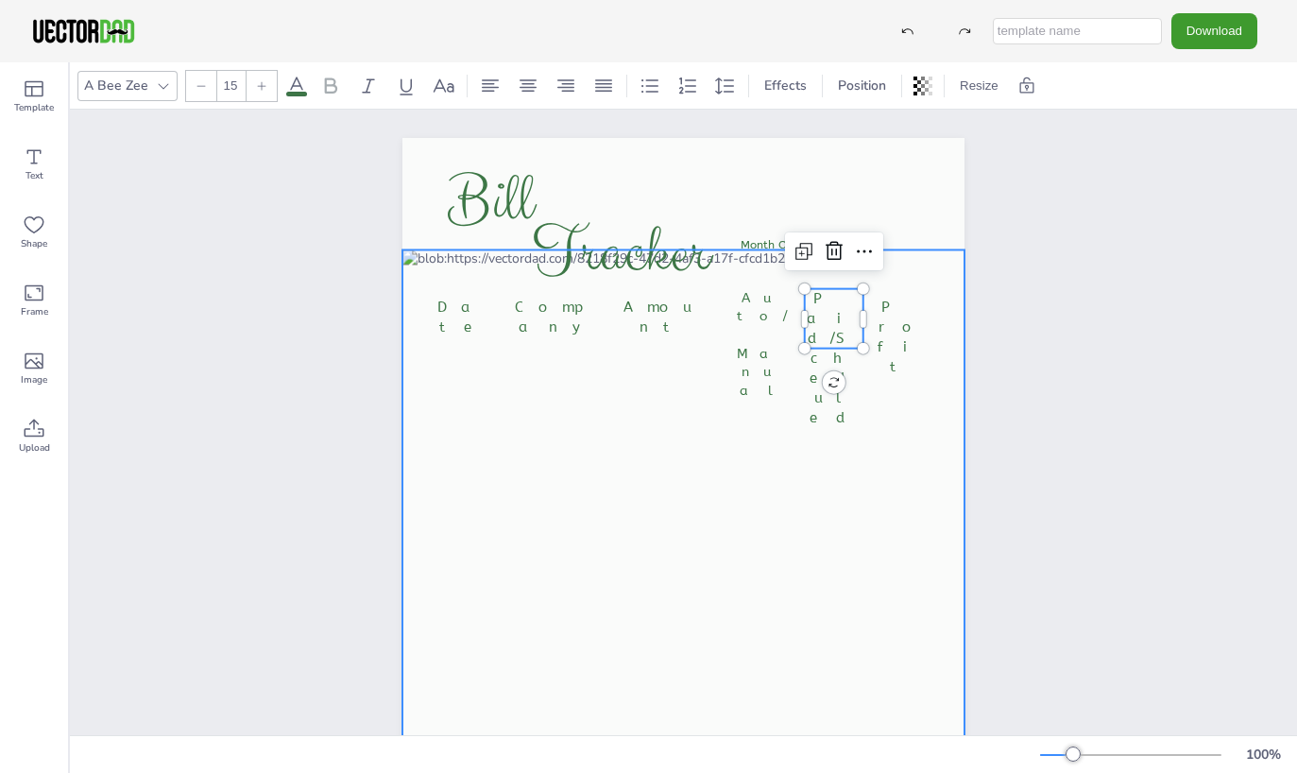
click at [721, 360] on div at bounding box center [684, 593] width 562 height 688
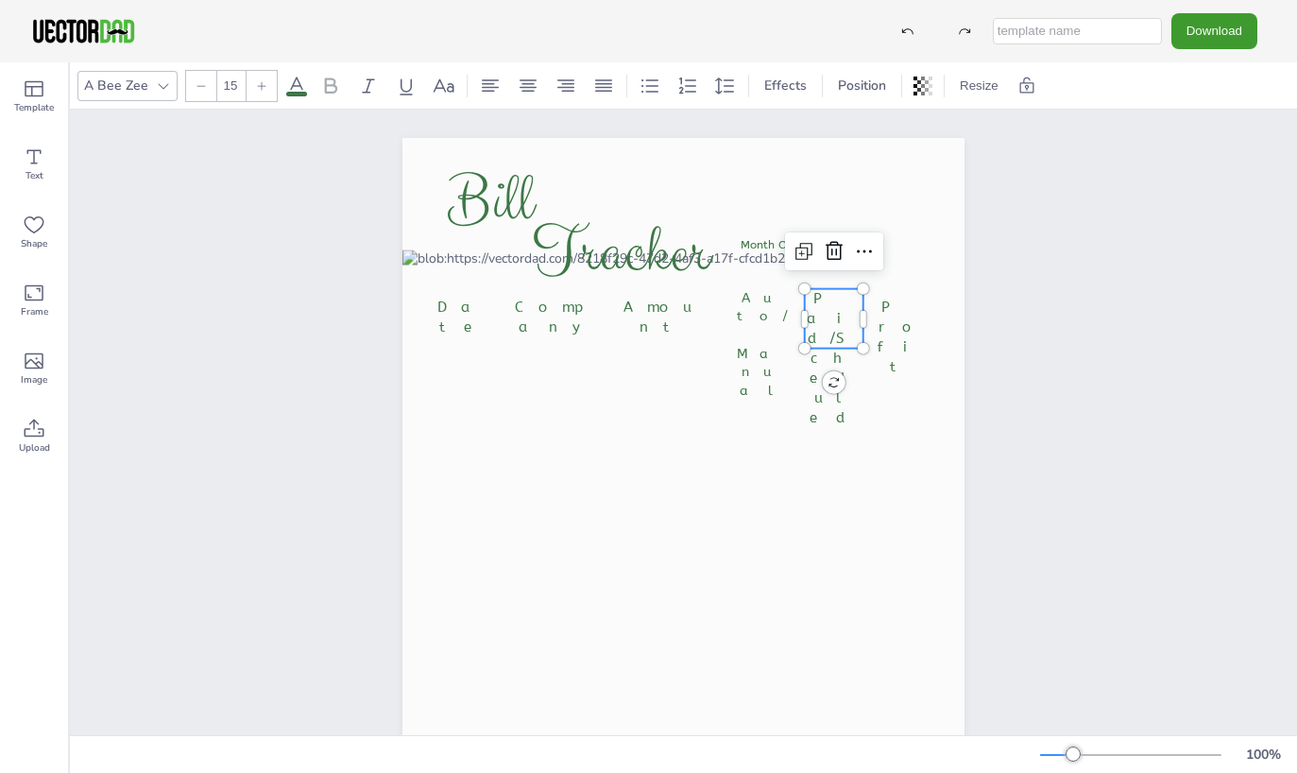
click at [823, 308] on p "Paid/Scheduled" at bounding box center [834, 358] width 59 height 139
click at [827, 311] on span "Paid/Scheduled" at bounding box center [834, 358] width 54 height 136
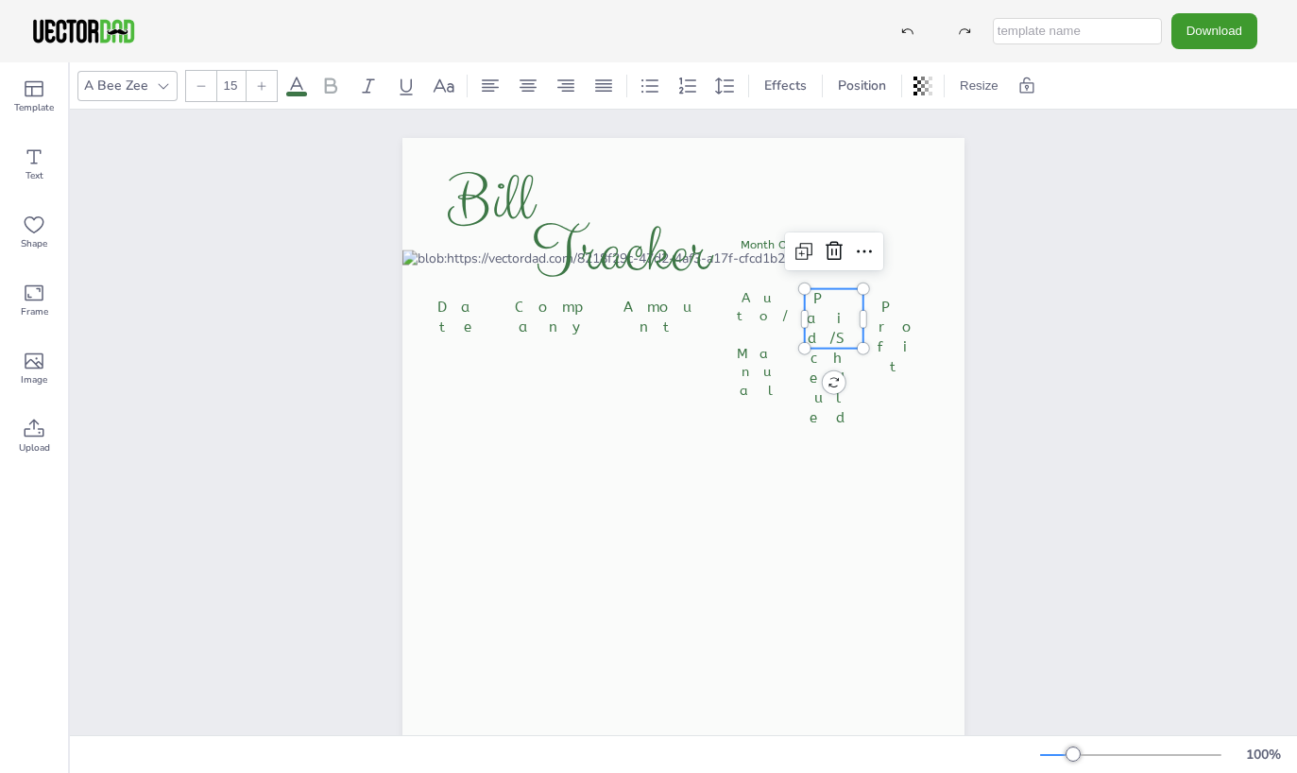
click at [841, 308] on p "Paid/Scheduled" at bounding box center [834, 358] width 59 height 139
click at [807, 300] on span "Paid (Y/N)" at bounding box center [834, 338] width 54 height 96
type input "15"
click at [879, 310] on span "Profit" at bounding box center [902, 337] width 49 height 77
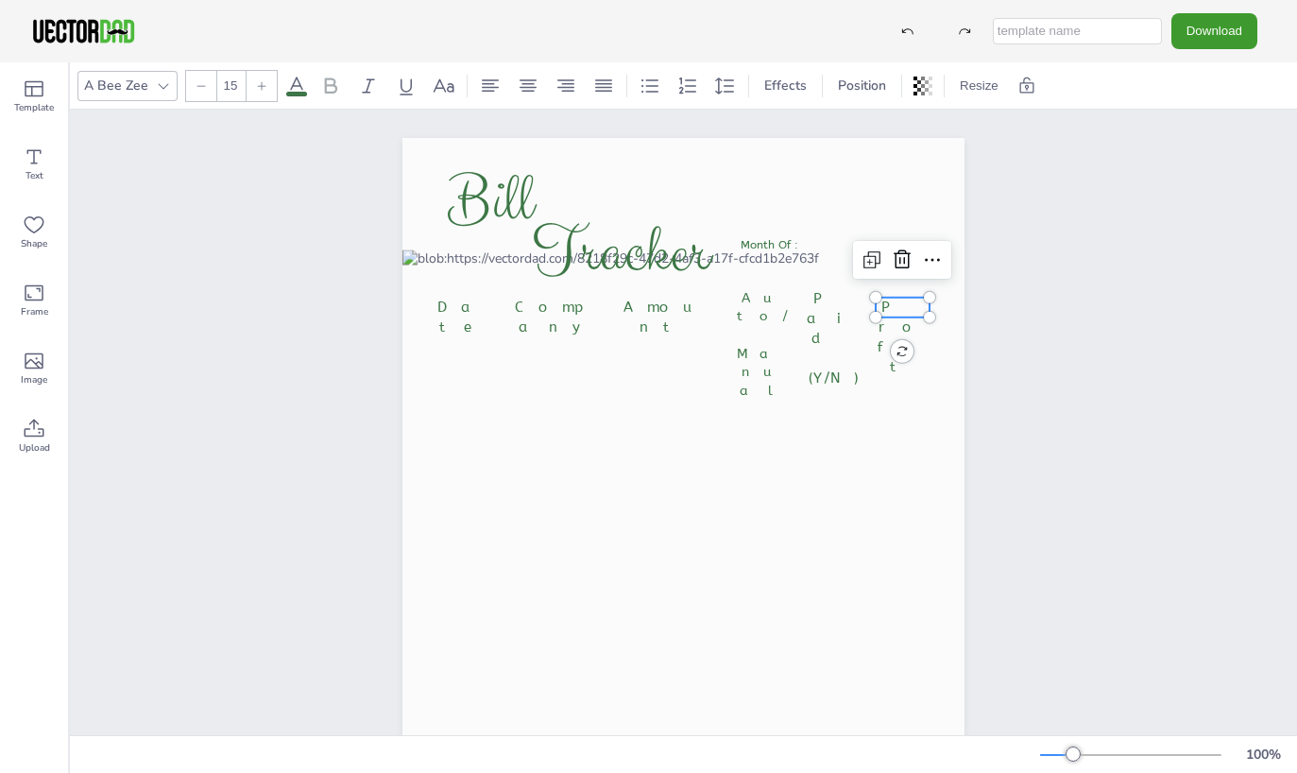
click at [891, 308] on span "Profit" at bounding box center [902, 337] width 49 height 77
click at [895, 311] on span "Profit" at bounding box center [902, 337] width 49 height 77
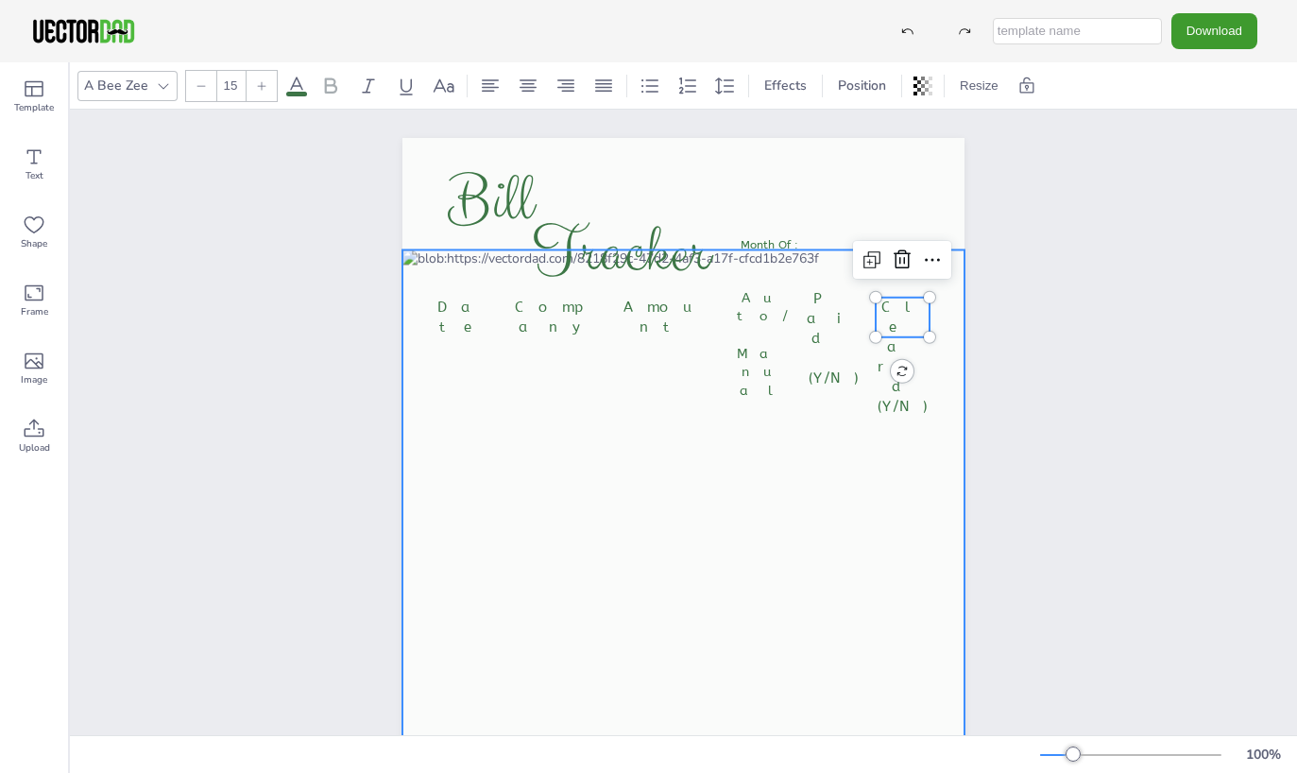
drag, startPoint x: 908, startPoint y: 396, endPoint x: 902, endPoint y: 374, distance: 22.5
click at [907, 396] on div at bounding box center [684, 593] width 562 height 688
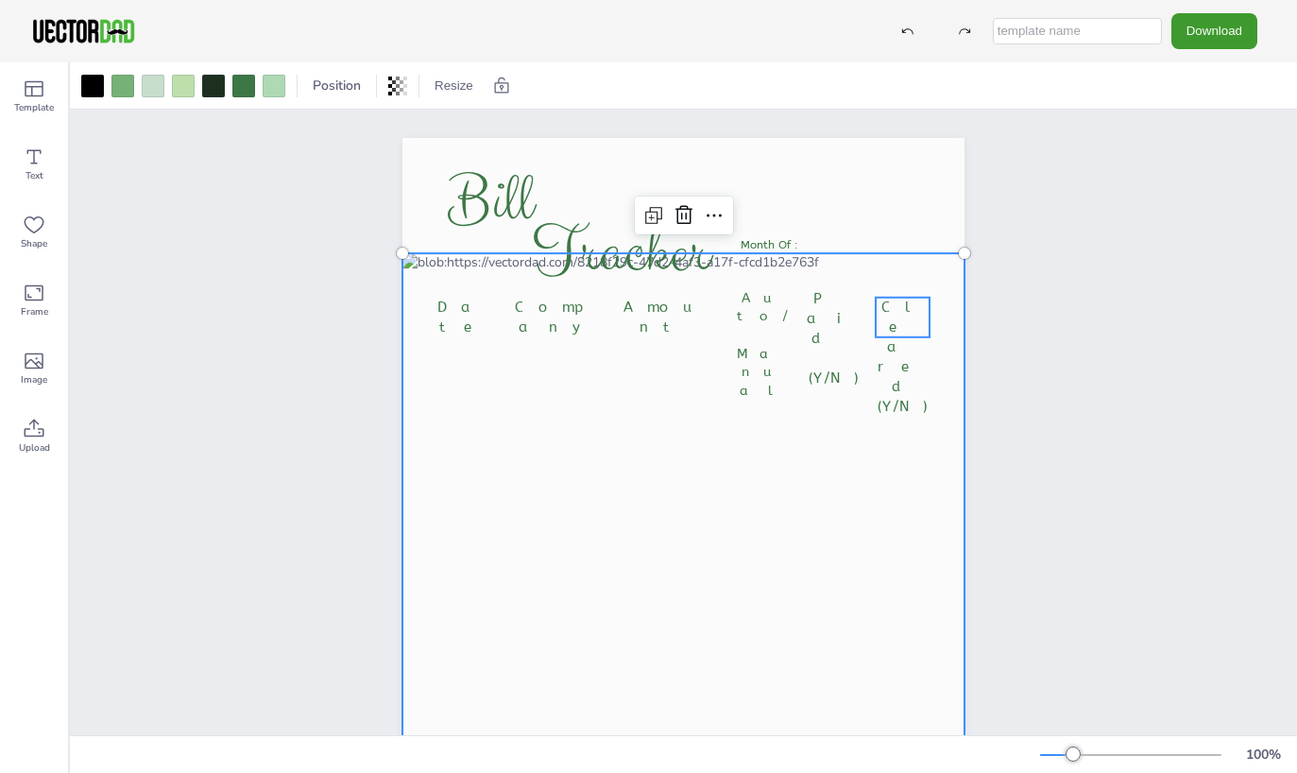
click at [898, 321] on span "Cleared (Y/N)" at bounding box center [903, 357] width 50 height 116
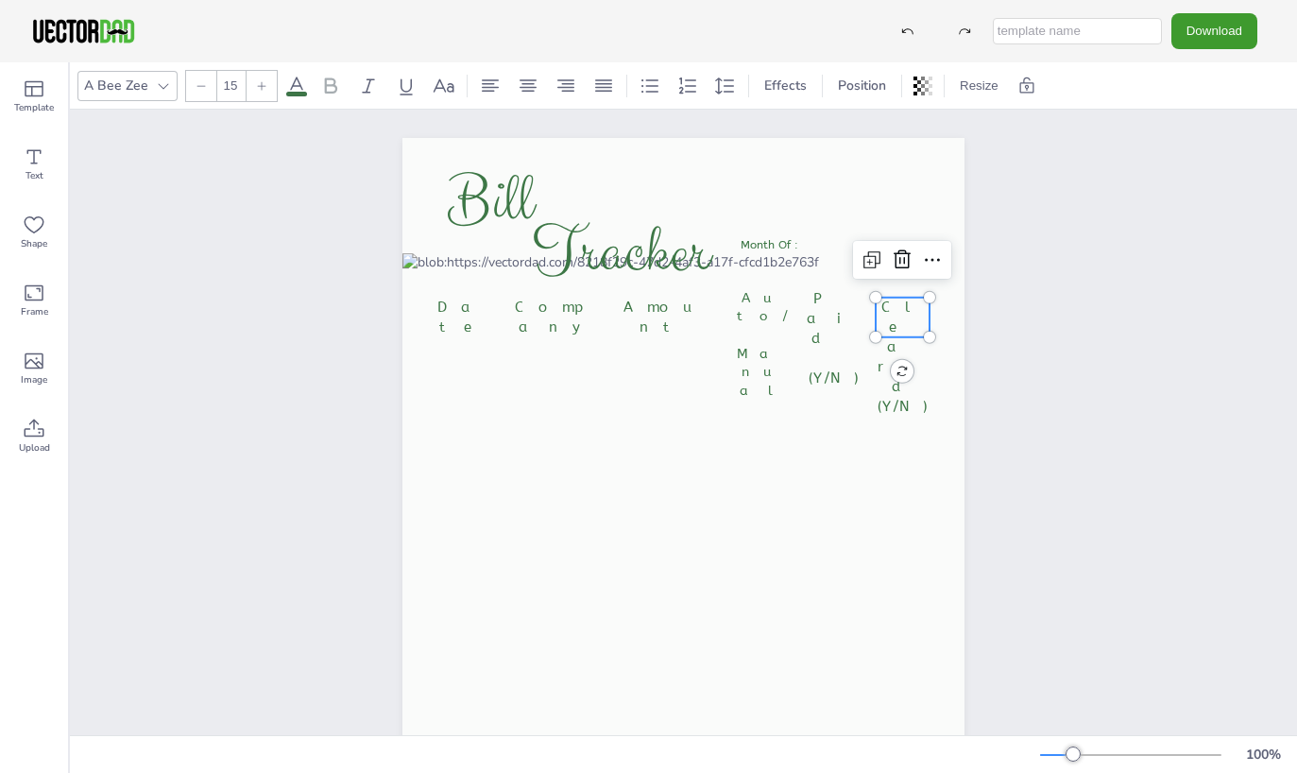
click at [898, 319] on span "Cleared (Y/N)" at bounding box center [903, 357] width 50 height 116
click at [899, 313] on span "Cleared (Y/N)" at bounding box center [904, 348] width 50 height 116
click at [859, 269] on div at bounding box center [903, 251] width 98 height 38
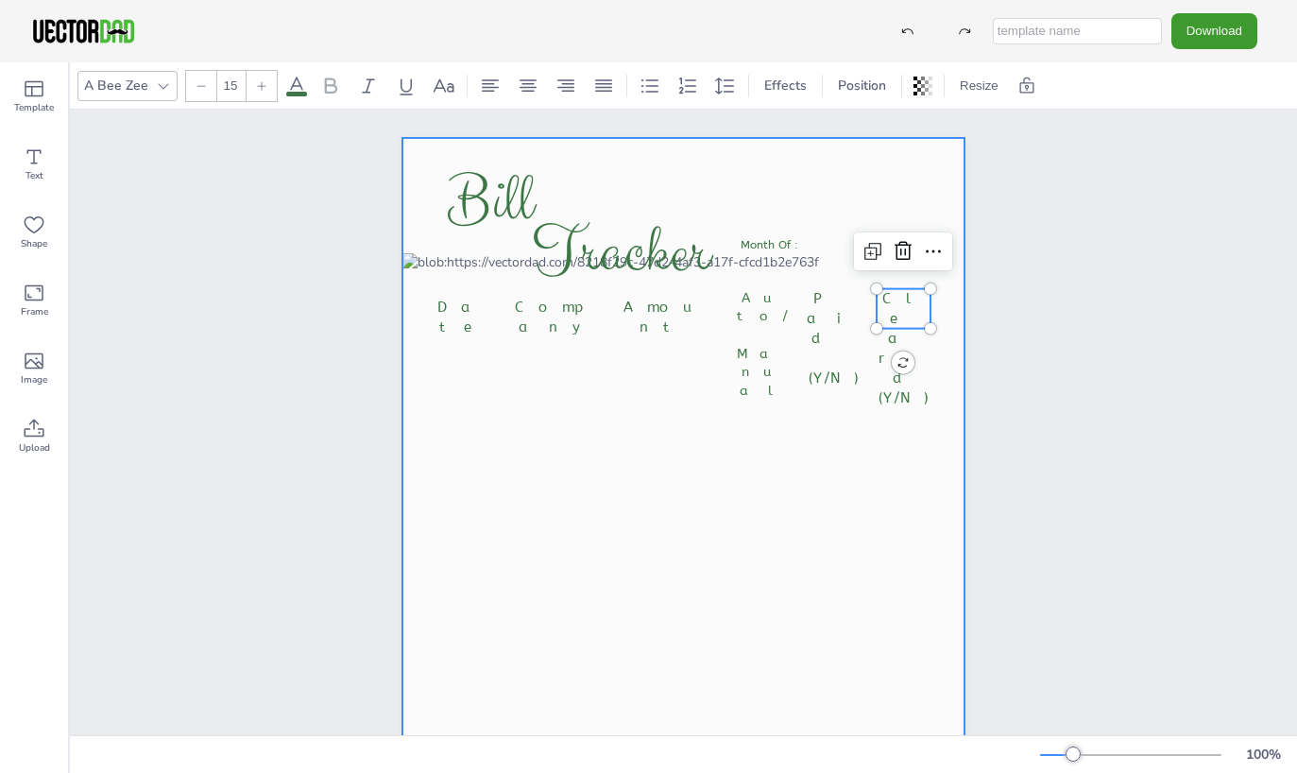
click at [753, 221] on div at bounding box center [684, 536] width 562 height 796
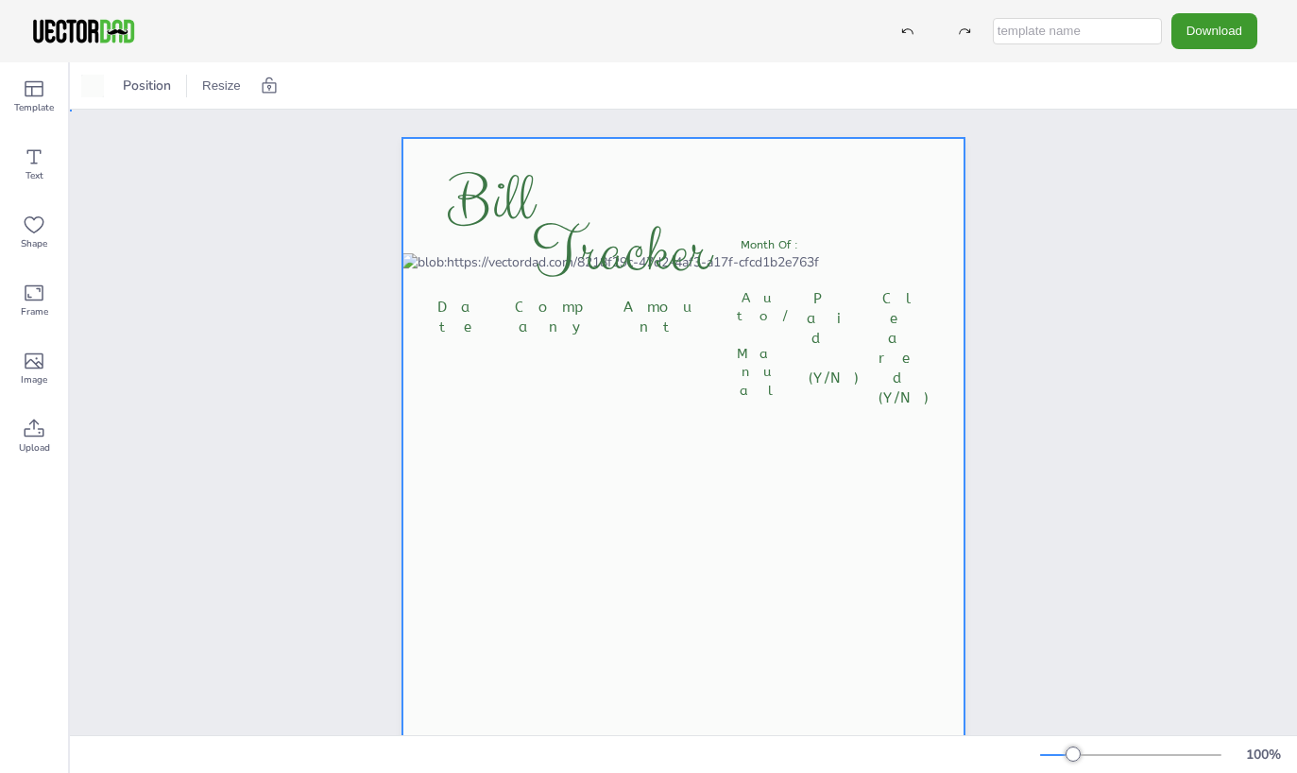
click at [807, 245] on div at bounding box center [684, 536] width 562 height 796
click at [22, 166] on div "Text" at bounding box center [34, 164] width 68 height 68
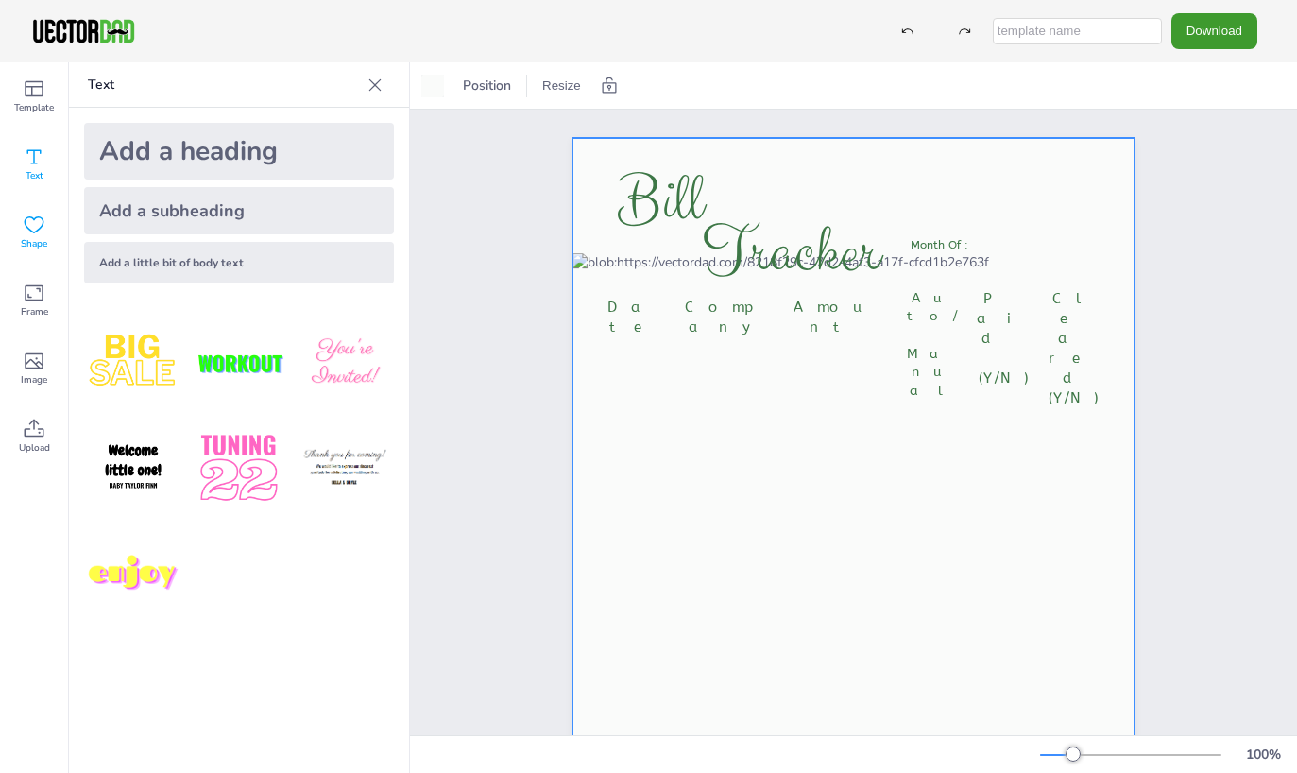
click at [29, 233] on icon at bounding box center [34, 225] width 23 height 23
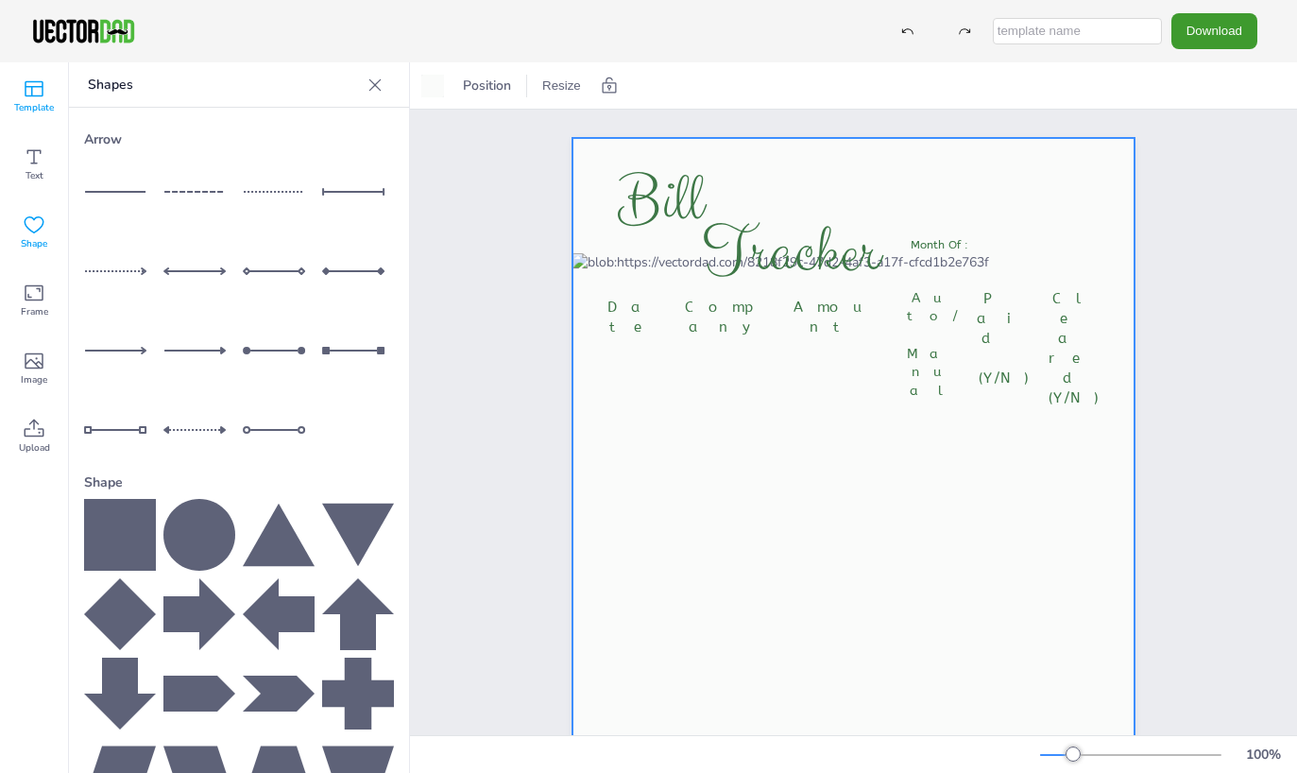
click at [33, 106] on span "Template" at bounding box center [34, 107] width 40 height 15
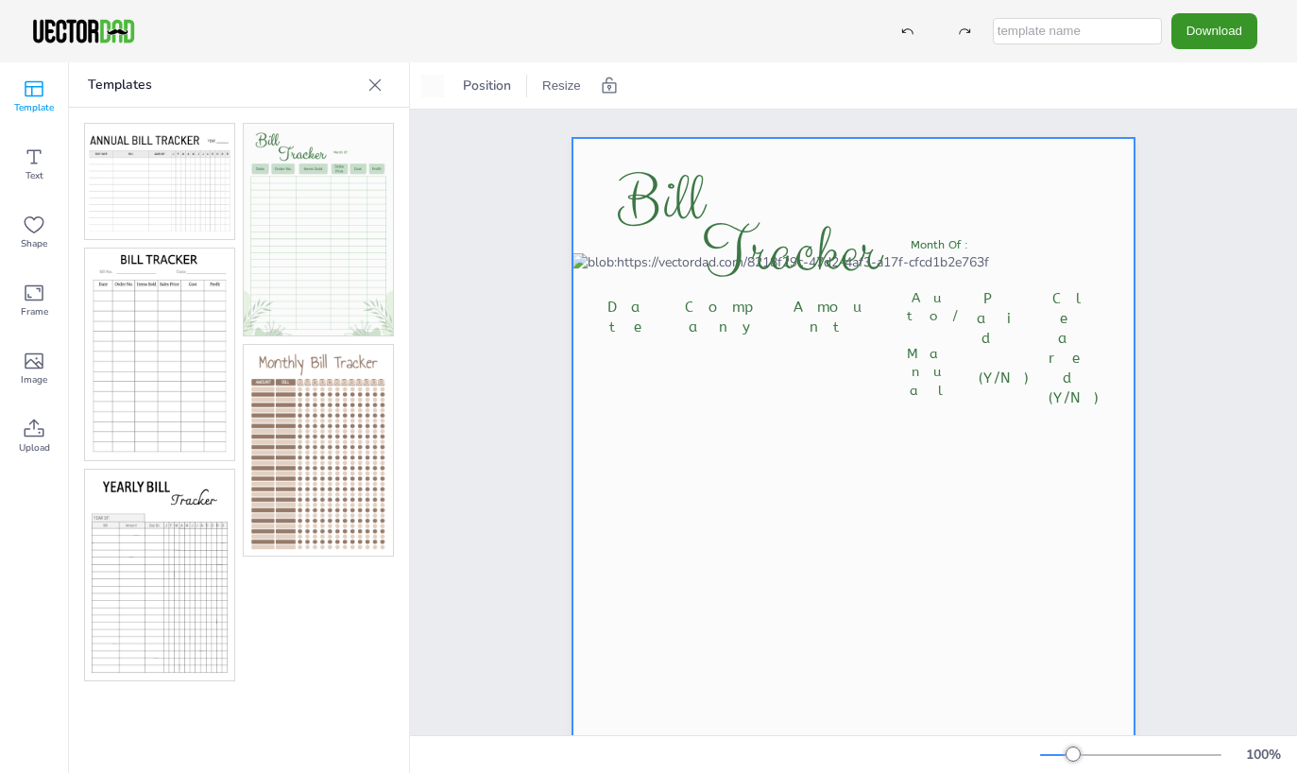
click at [1181, 35] on button "Download" at bounding box center [1215, 30] width 86 height 35
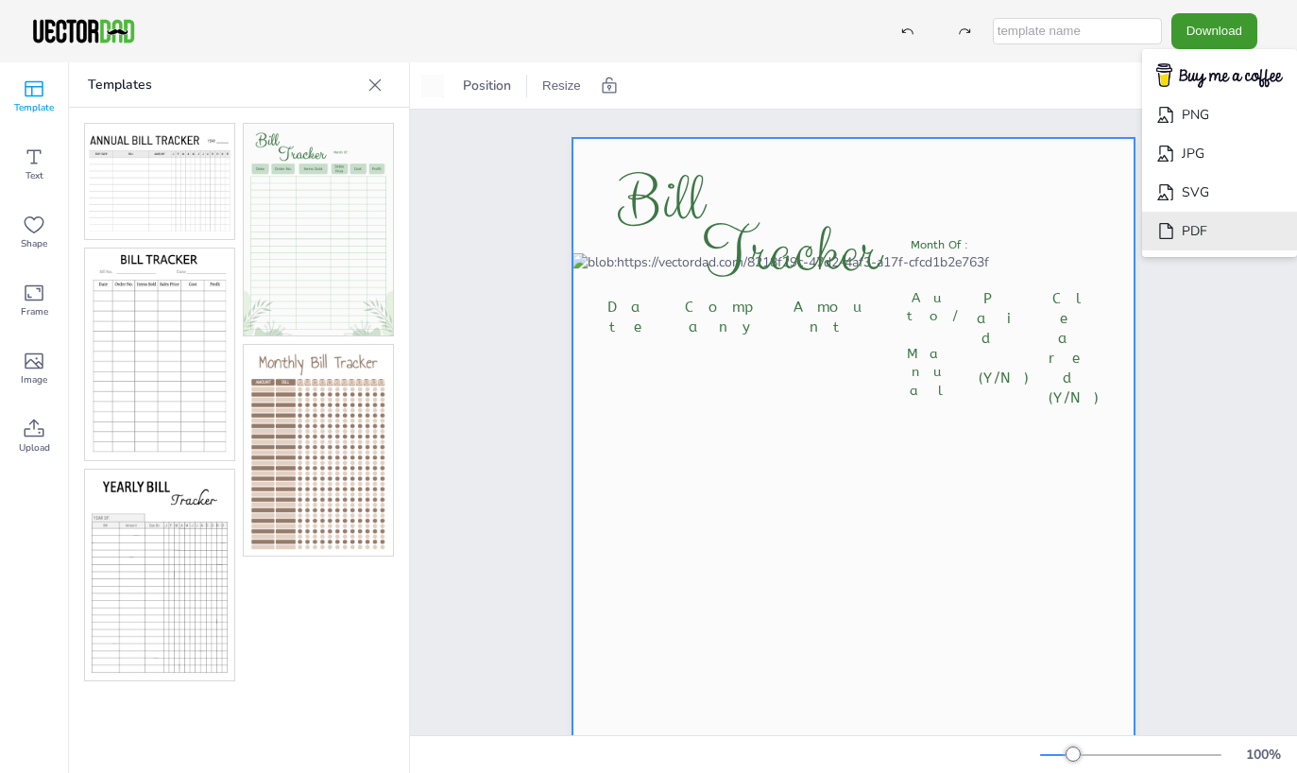
click at [1201, 226] on li "PDF" at bounding box center [1219, 231] width 155 height 39
